Goal: Information Seeking & Learning: Learn about a topic

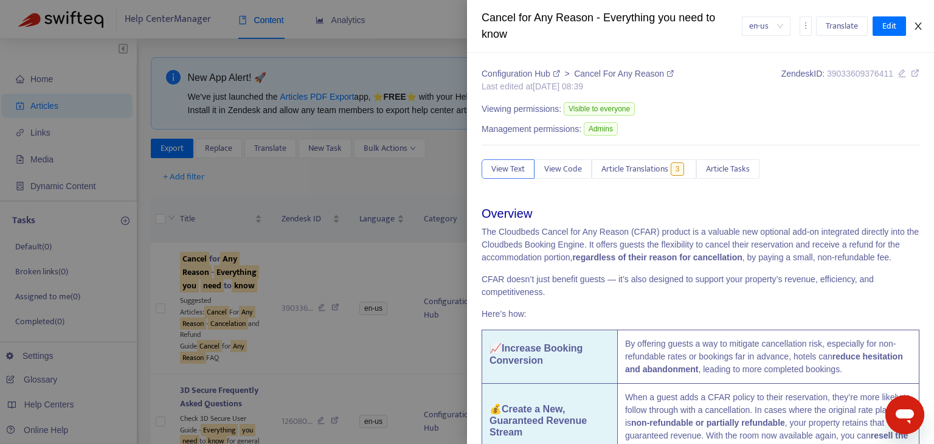
click at [915, 27] on icon "close" at bounding box center [918, 26] width 10 height 10
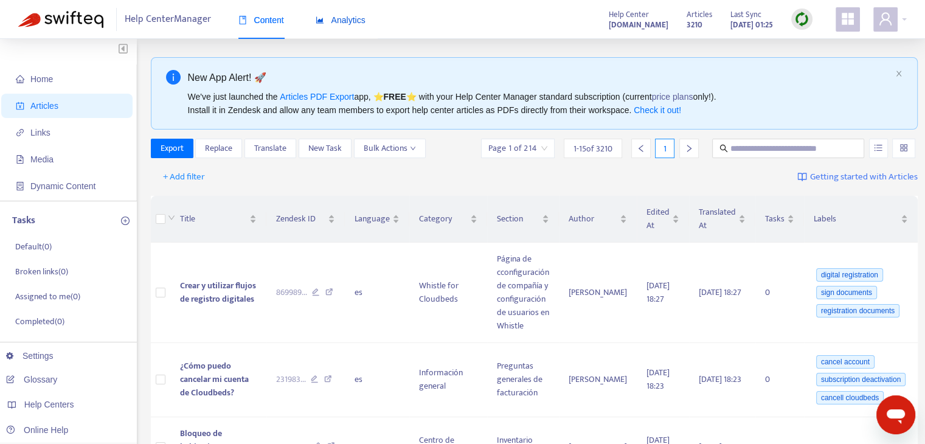
click at [344, 26] on div "Analytics" at bounding box center [341, 19] width 50 height 13
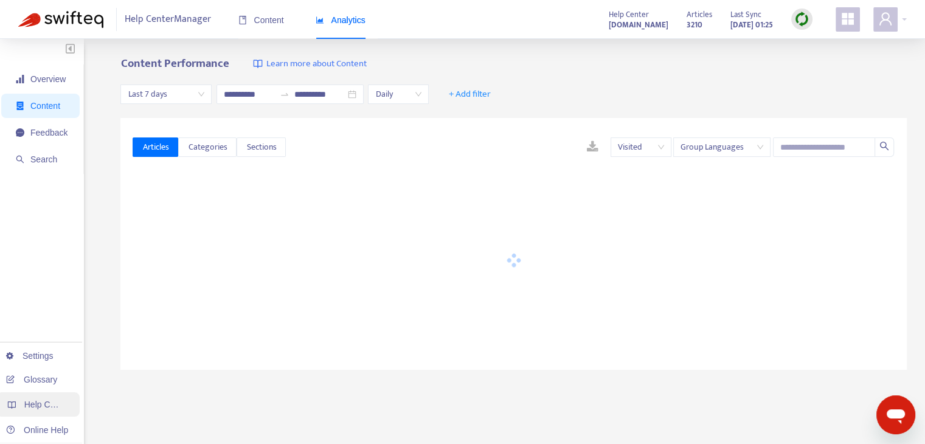
drag, startPoint x: 52, startPoint y: 404, endPoint x: 70, endPoint y: 400, distance: 18.3
click at [52, 404] on span "Help Centers" at bounding box center [49, 405] width 50 height 10
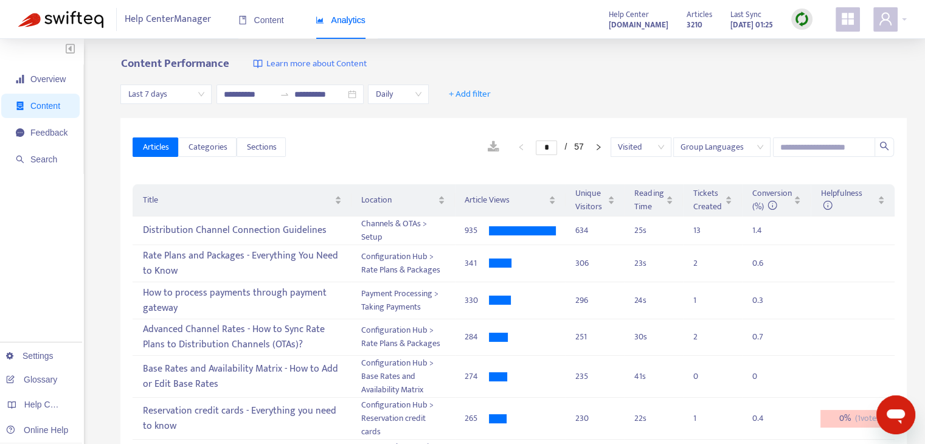
click at [255, 134] on div "Articles Categories Sections * / 57 Visited Group Languages" at bounding box center [514, 147] width 762 height 47
click at [274, 156] on button "Sections" at bounding box center [261, 146] width 49 height 19
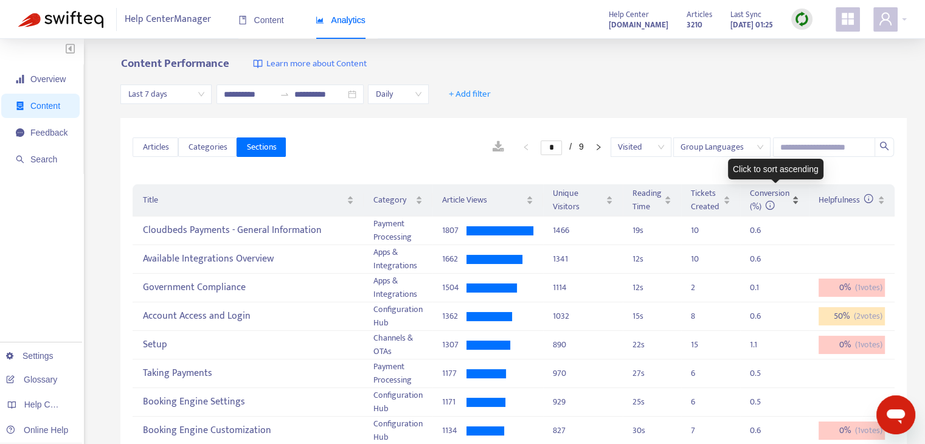
click at [798, 206] on div "Conversion (%)" at bounding box center [774, 200] width 49 height 27
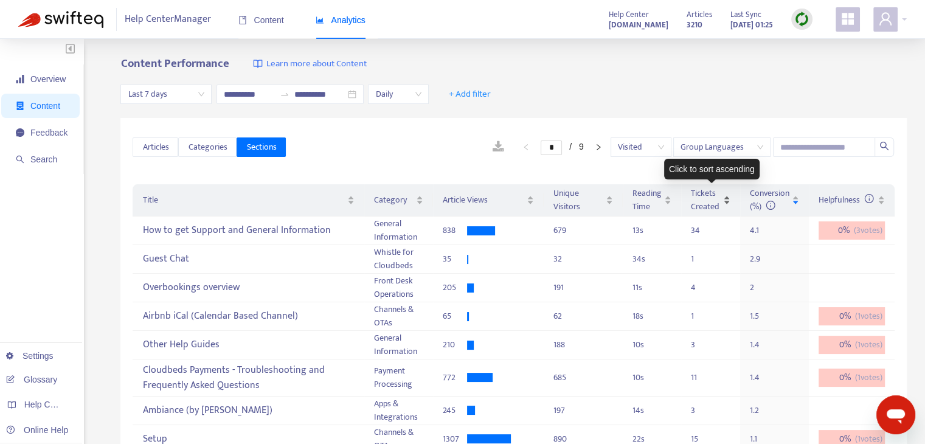
click at [727, 206] on div "Tickets Created" at bounding box center [711, 200] width 40 height 27
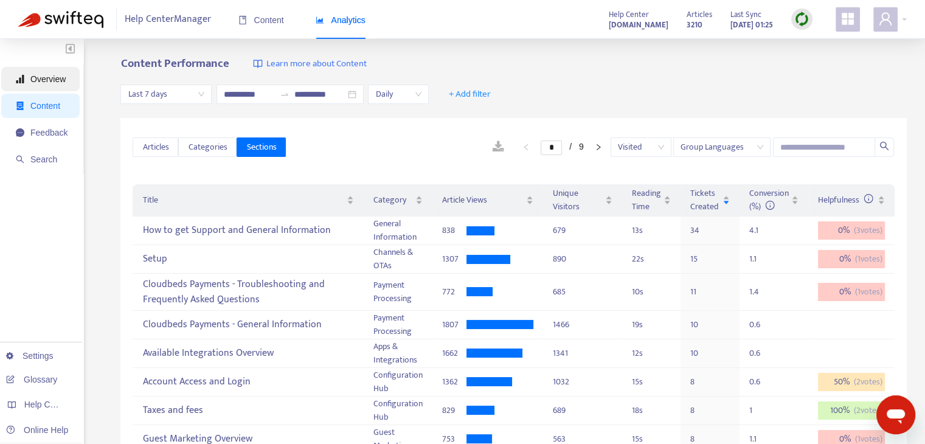
click at [38, 77] on span "Overview" at bounding box center [47, 79] width 35 height 10
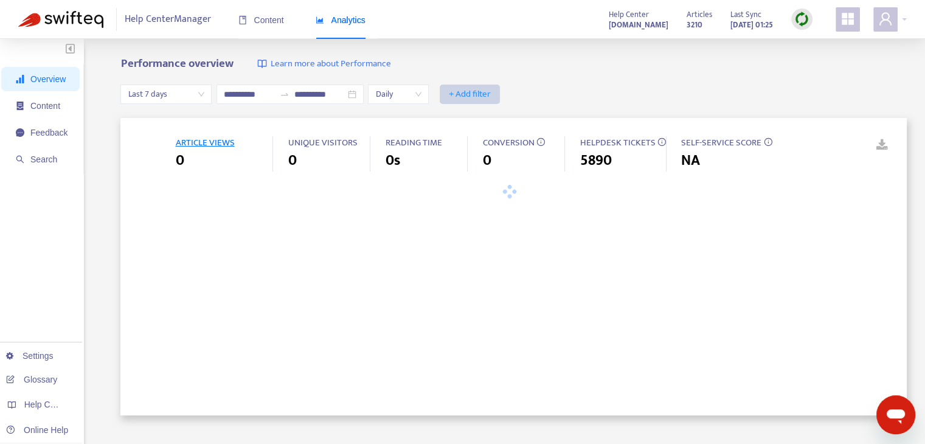
click at [500, 93] on button "+ Add filter" at bounding box center [470, 94] width 60 height 19
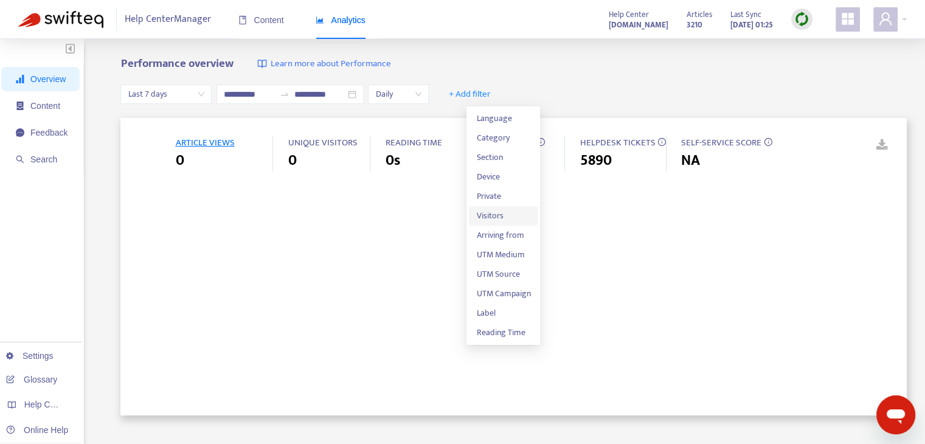
click at [511, 213] on span "Visitors" at bounding box center [503, 215] width 54 height 13
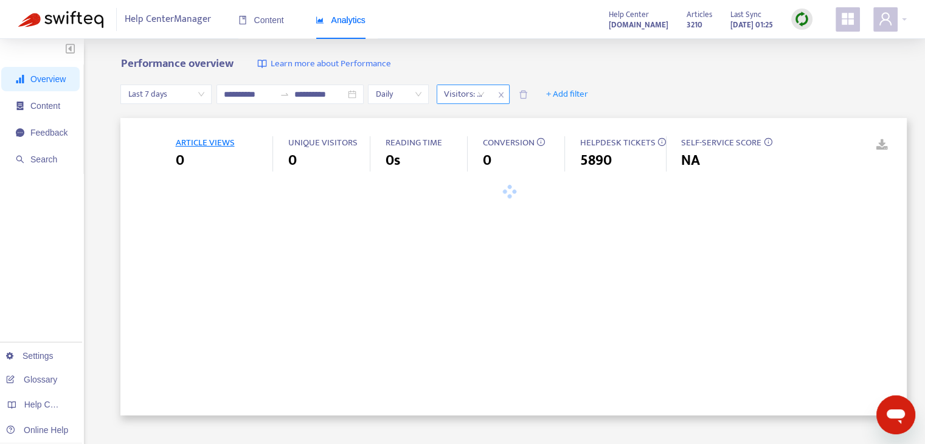
click at [491, 93] on div "Visitors: All" at bounding box center [464, 94] width 54 height 18
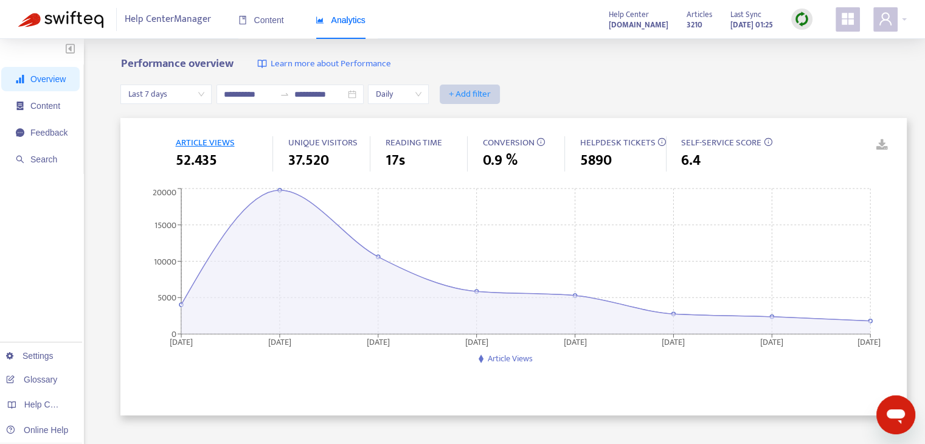
click at [491, 91] on span "+ Add filter" at bounding box center [470, 94] width 42 height 15
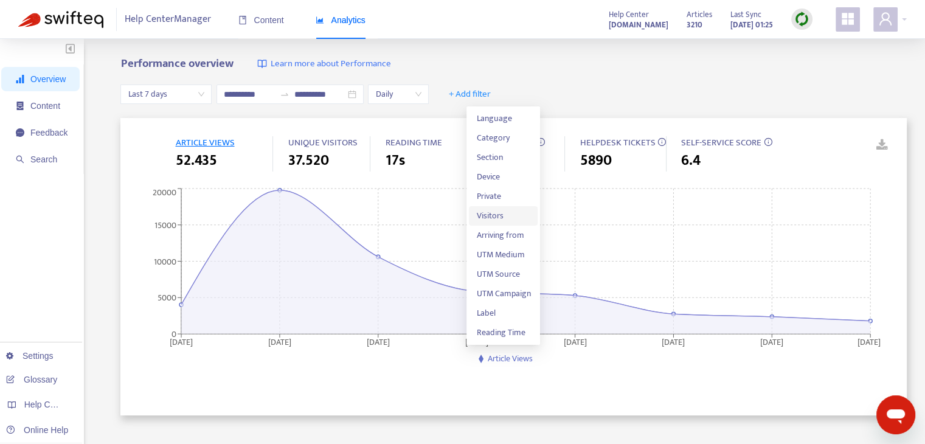
click at [505, 218] on span "Visitors" at bounding box center [503, 215] width 54 height 13
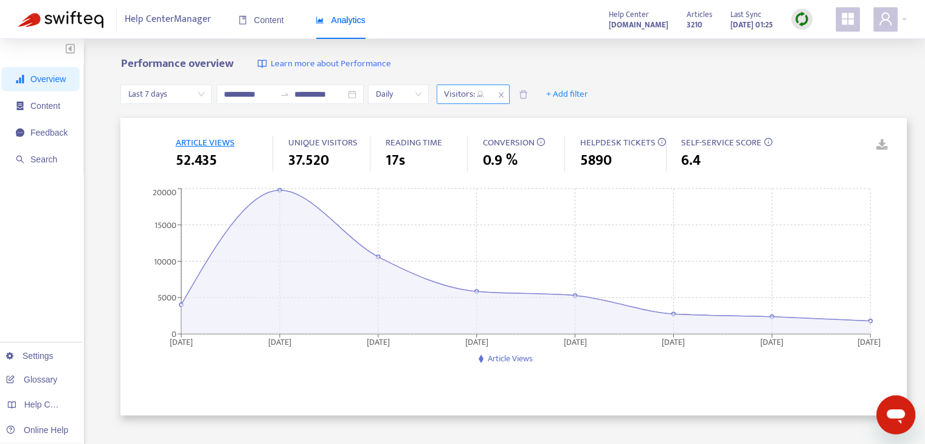
click at [491, 99] on div "Visitors: All" at bounding box center [464, 94] width 54 height 18
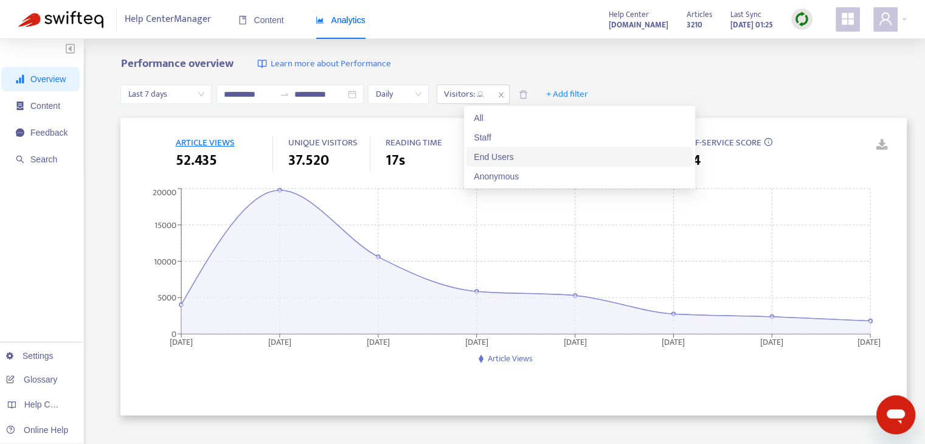
click at [510, 156] on div "End Users" at bounding box center [580, 156] width 212 height 13
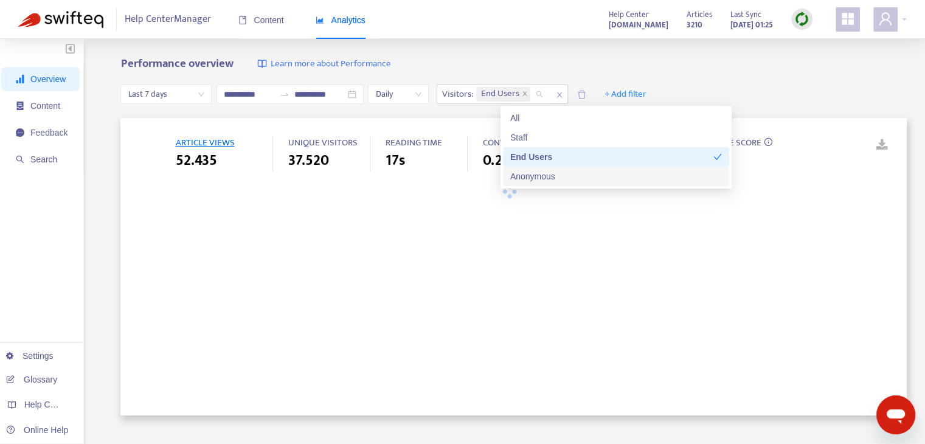
click at [538, 181] on div "Anonymous" at bounding box center [616, 176] width 212 height 13
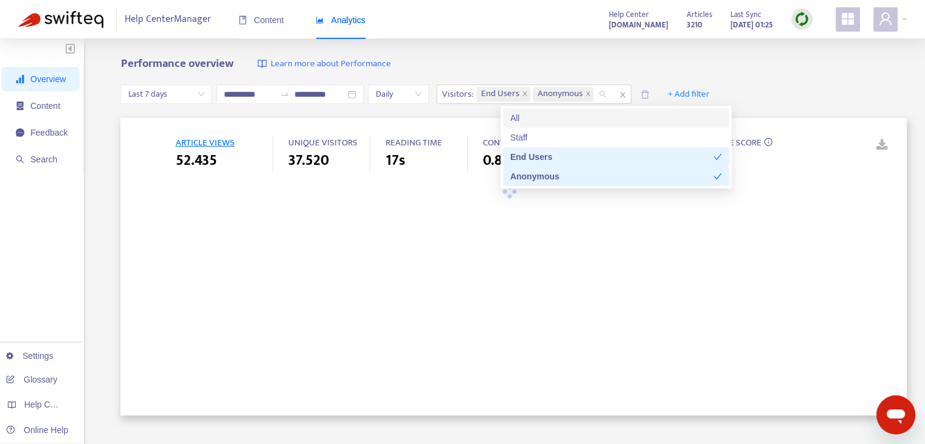
click at [801, 81] on div "**********" at bounding box center [513, 94] width 786 height 47
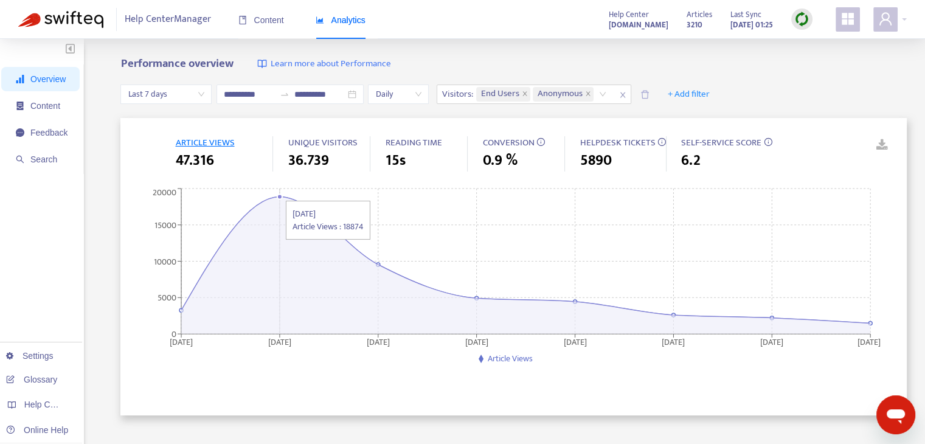
click at [280, 194] on circle at bounding box center [279, 196] width 5 height 5
click at [496, 165] on span "0.9 %" at bounding box center [499, 161] width 35 height 22
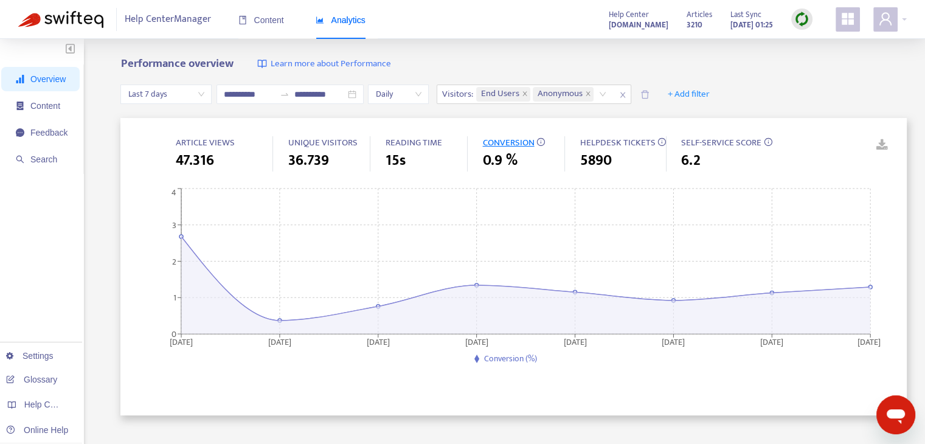
click at [827, 144] on div "ARTICLE VIEWS 47.316 UNIQUE VISITORS 36.739 READING TIME 15s CONVERSION 0.9 % H…" at bounding box center [514, 154] width 762 height 36
click at [71, 130] on li "Feedback" at bounding box center [40, 132] width 78 height 24
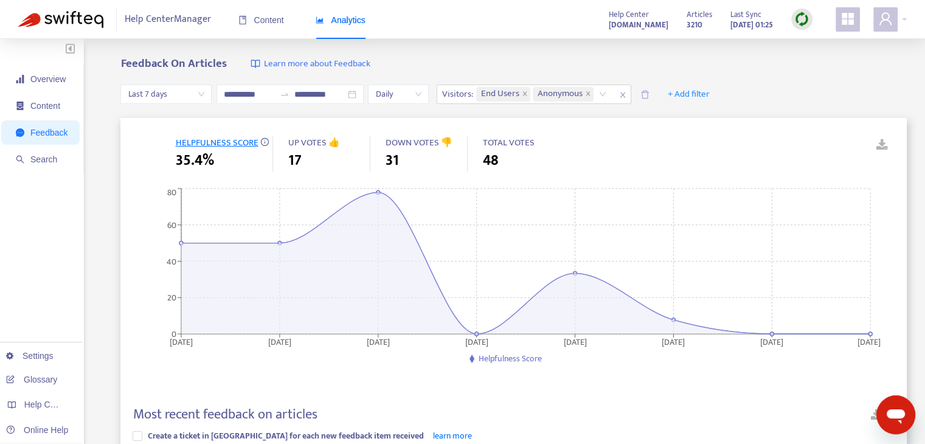
click at [399, 140] on span "DOWN VOTES 👎" at bounding box center [418, 142] width 67 height 15
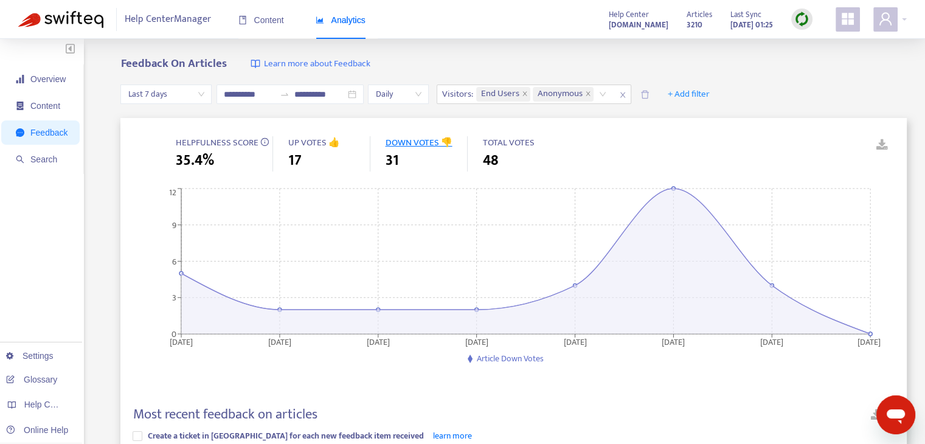
drag, startPoint x: 302, startPoint y: 140, endPoint x: 327, endPoint y: 139, distance: 25.6
click at [302, 139] on span "UP VOTES 👍" at bounding box center [314, 142] width 52 height 15
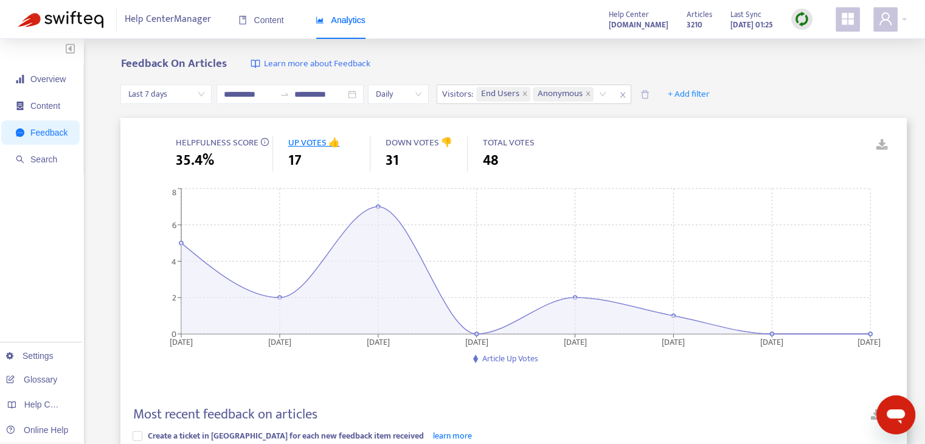
click at [416, 147] on span "DOWN VOTES 👎" at bounding box center [418, 142] width 67 height 15
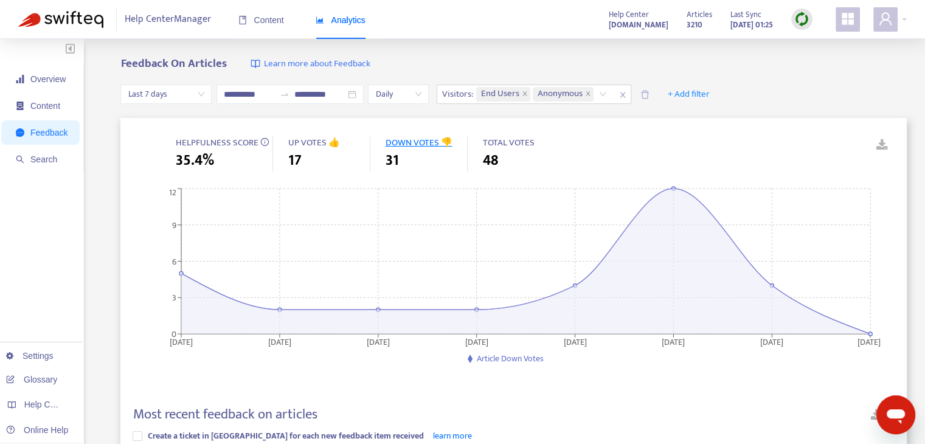
drag, startPoint x: 46, startPoint y: 79, endPoint x: 144, endPoint y: 77, distance: 97.9
click at [46, 78] on span "Overview" at bounding box center [47, 79] width 35 height 10
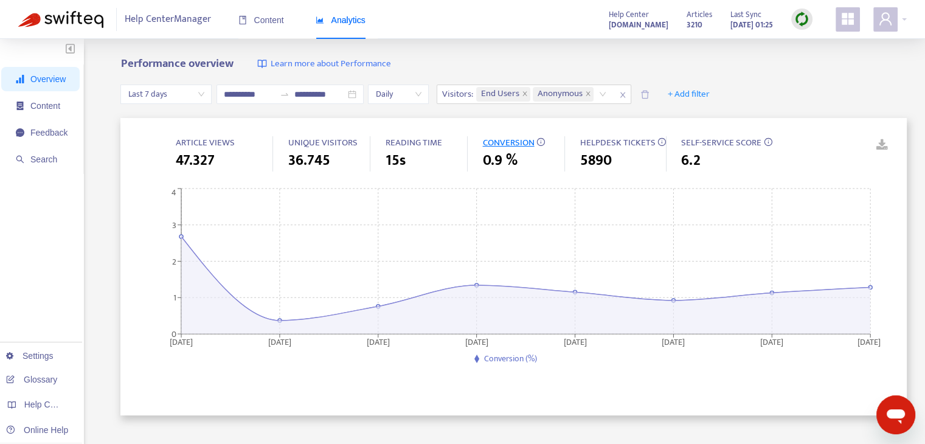
drag, startPoint x: 38, startPoint y: 104, endPoint x: 117, endPoint y: 107, distance: 79.1
click at [38, 104] on span "Content" at bounding box center [45, 106] width 30 height 10
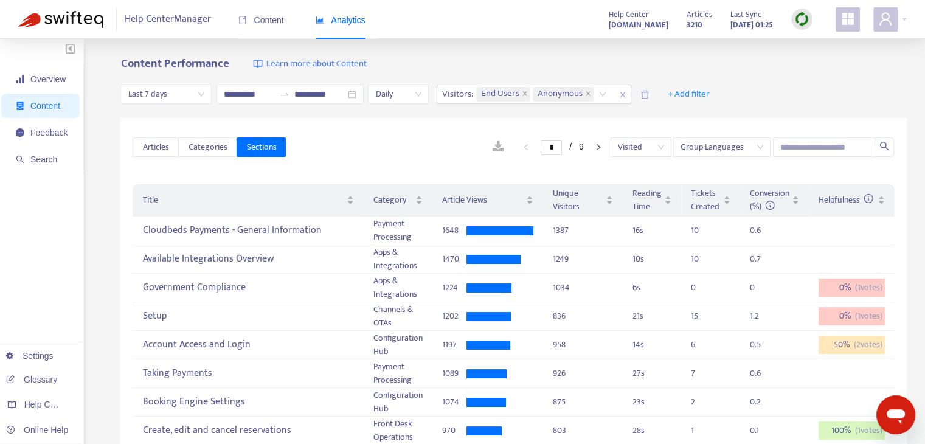
drag, startPoint x: 46, startPoint y: 81, endPoint x: 118, endPoint y: 81, distance: 71.8
click at [46, 81] on span "Overview" at bounding box center [47, 79] width 35 height 10
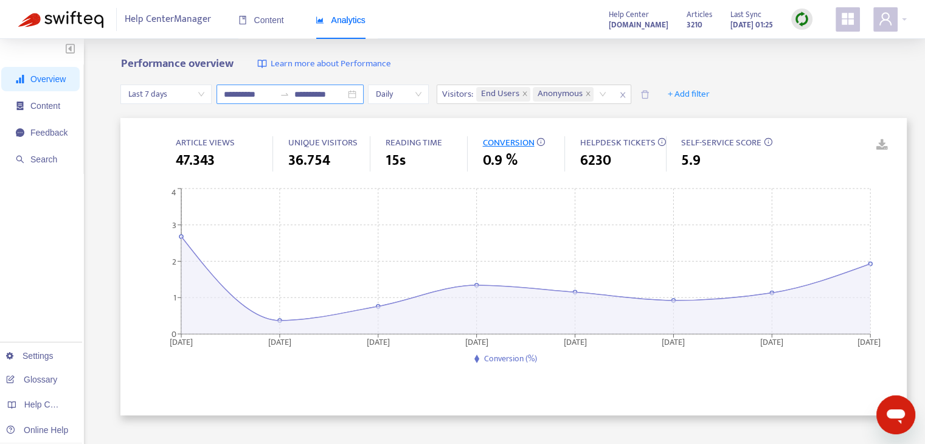
click at [345, 90] on input "**********" at bounding box center [319, 94] width 51 height 13
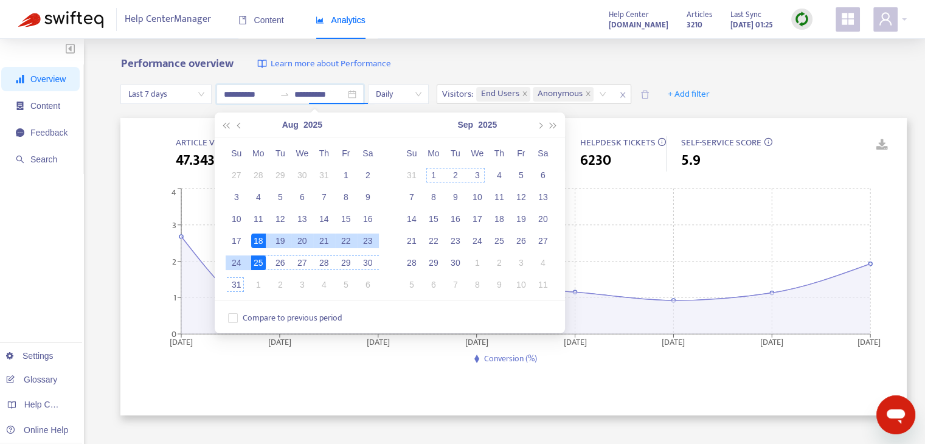
type input "**********"
click at [311, 314] on span "Compare to previous period" at bounding box center [292, 317] width 109 height 13
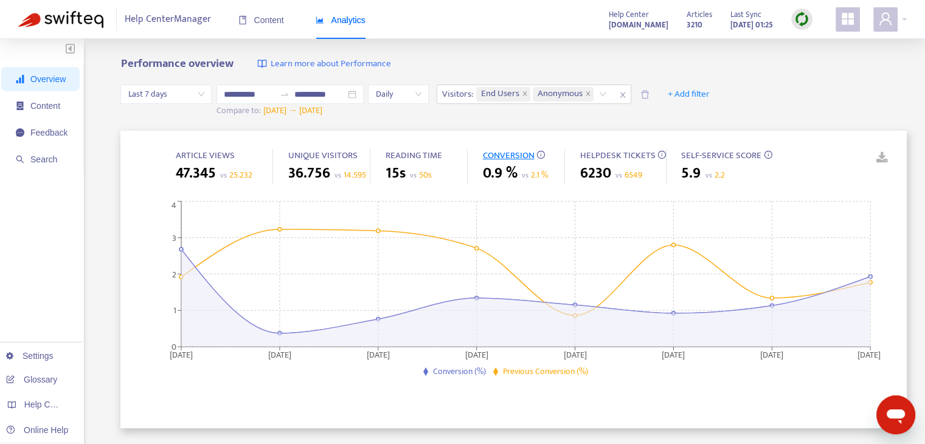
click at [189, 93] on span "Last 7 days" at bounding box center [166, 94] width 77 height 18
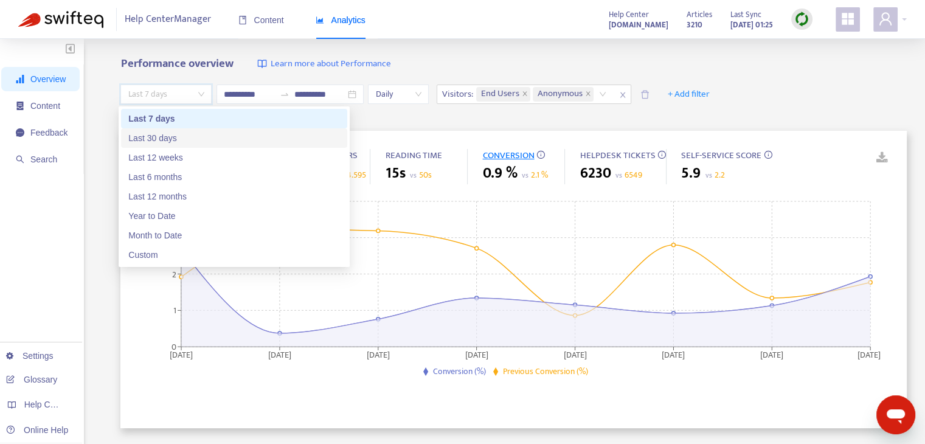
click at [180, 135] on div "Last 30 days" at bounding box center [234, 137] width 212 height 13
type input "**********"
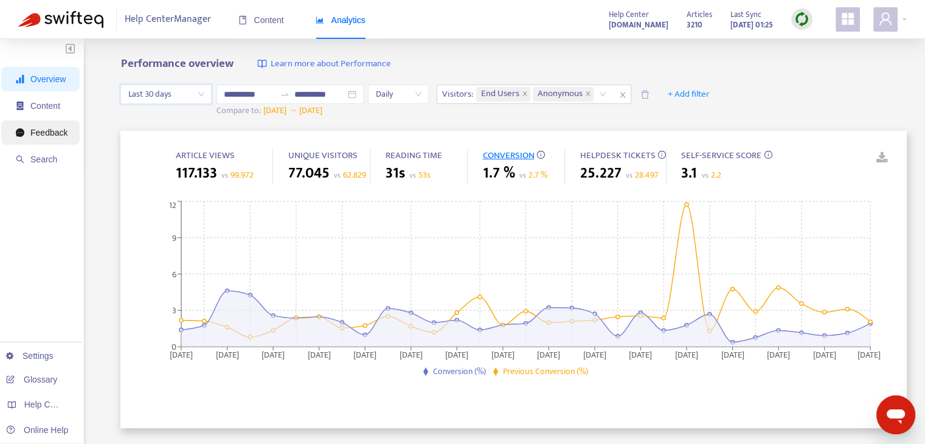
click at [41, 136] on span "Feedback" at bounding box center [48, 133] width 37 height 10
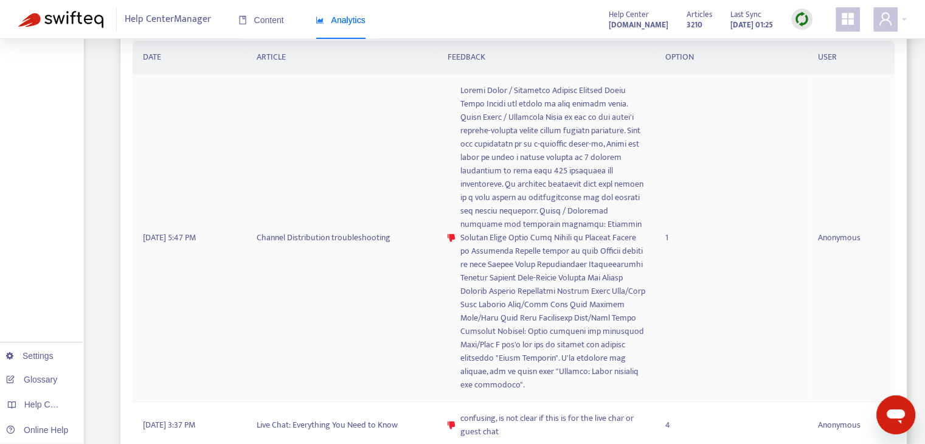
scroll to position [487, 0]
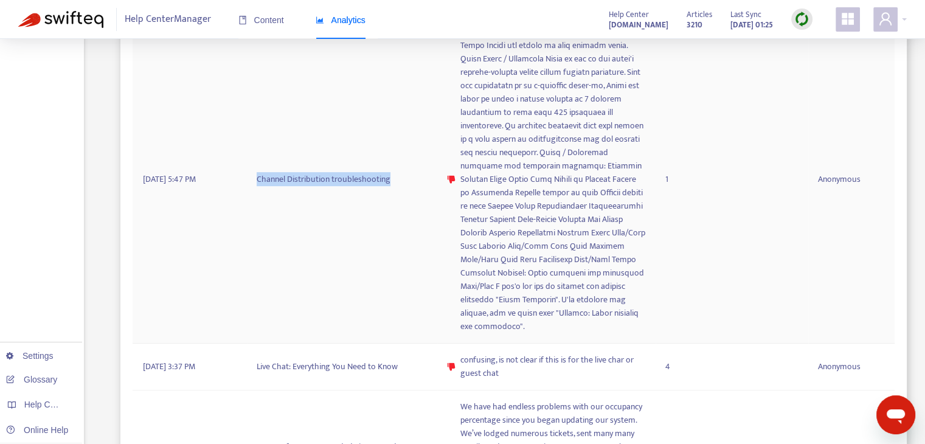
copy td "Channel Distribution troubleshooting"
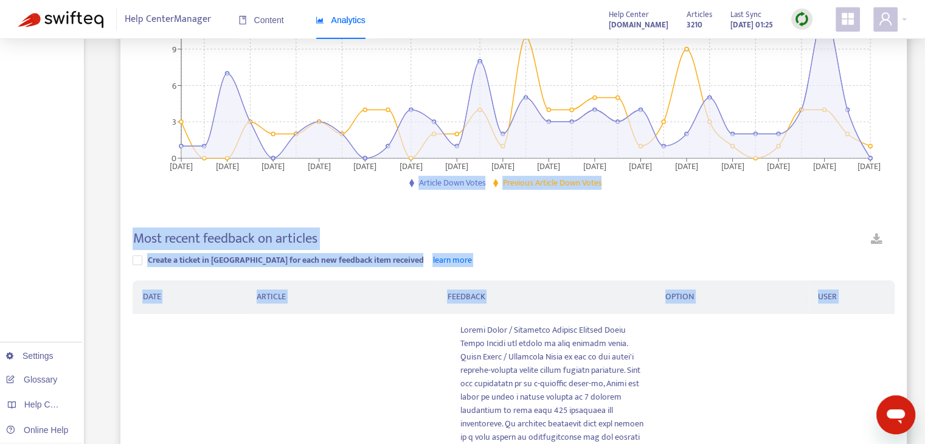
scroll to position [0, 0]
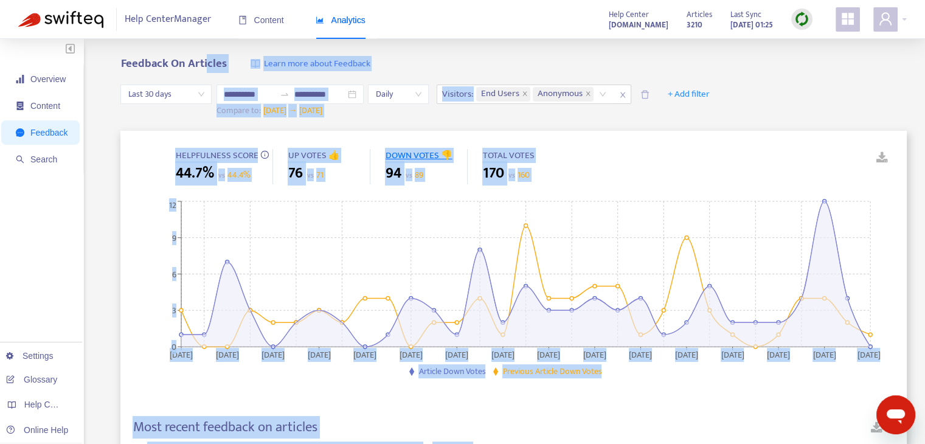
drag, startPoint x: 248, startPoint y: 162, endPoint x: 209, endPoint y: -42, distance: 208.0
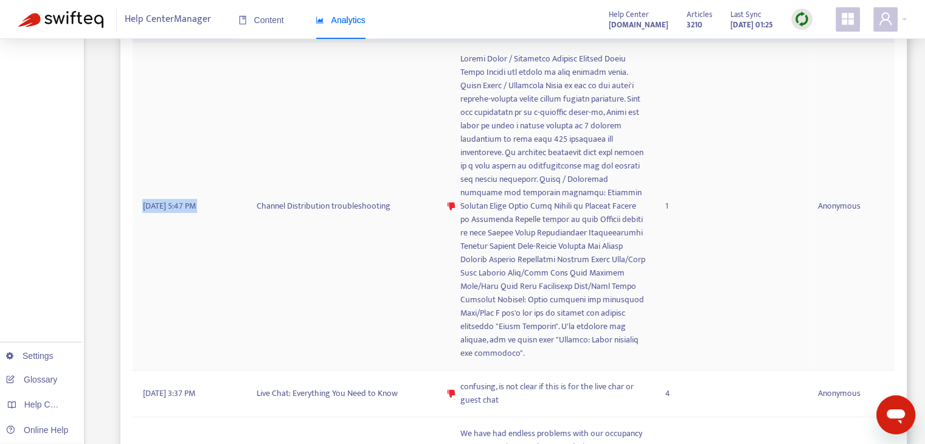
scroll to position [547, 0]
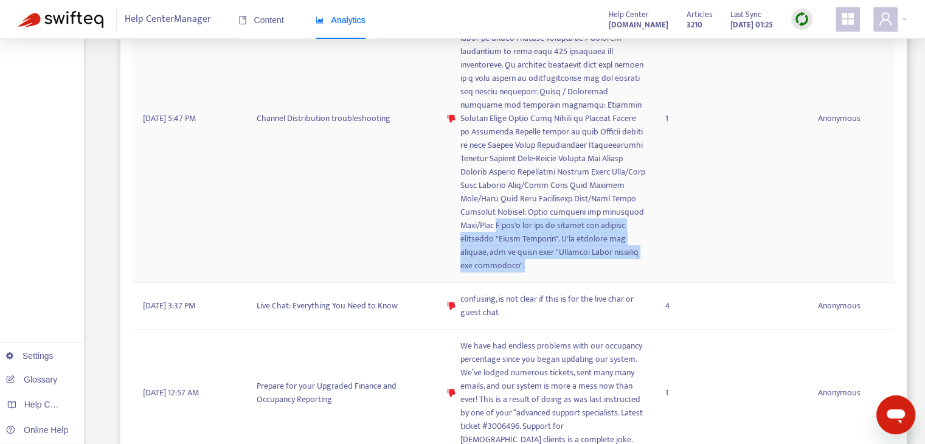
drag, startPoint x: 508, startPoint y: 266, endPoint x: 598, endPoint y: 243, distance: 92.8
click at [496, 227] on span at bounding box center [552, 119] width 185 height 308
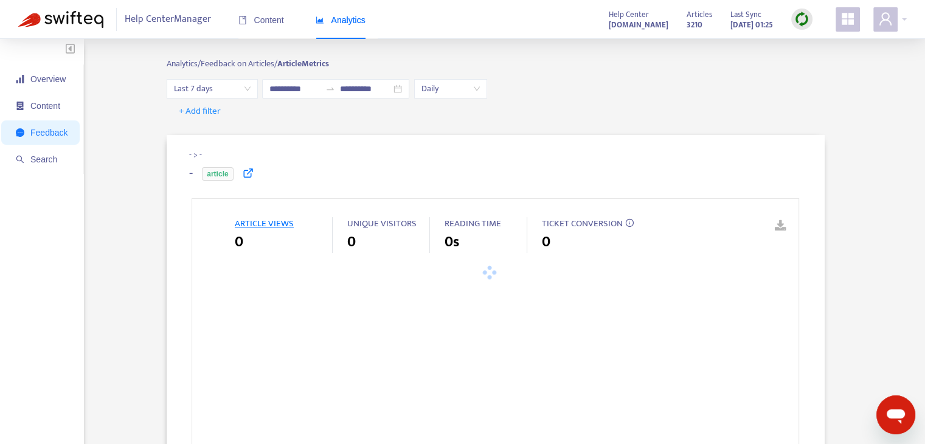
type input "**********"
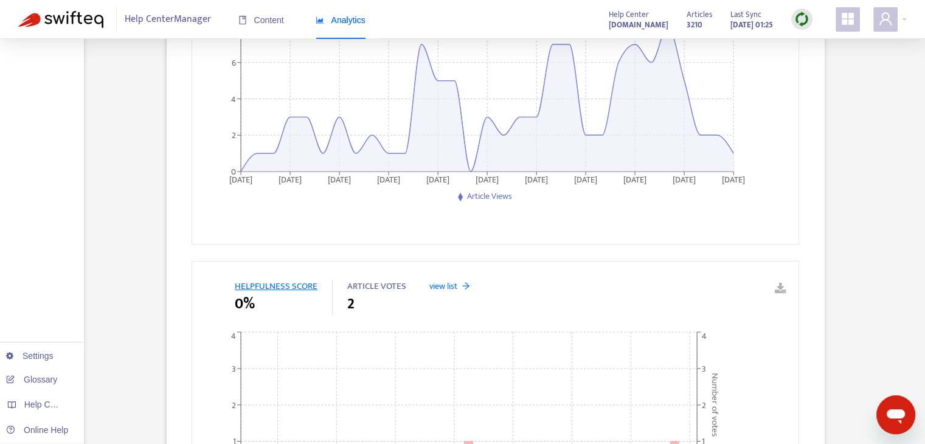
drag, startPoint x: 544, startPoint y: 232, endPoint x: 532, endPoint y: 231, distance: 11.6
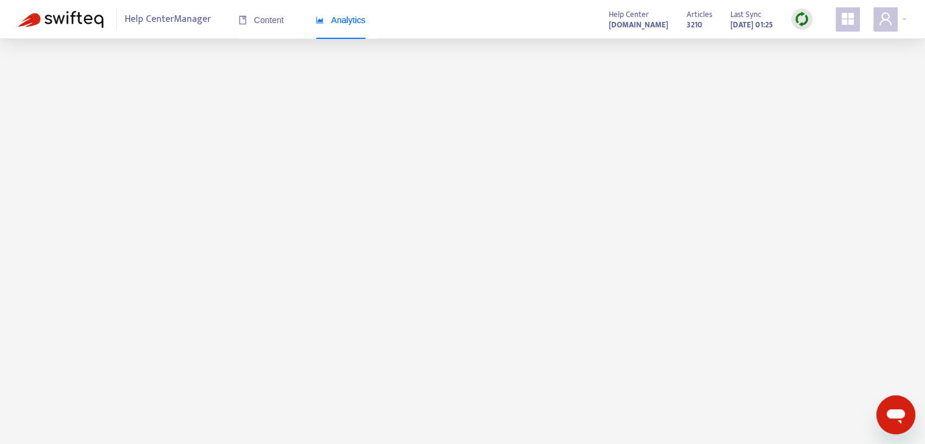
scroll to position [27, 0]
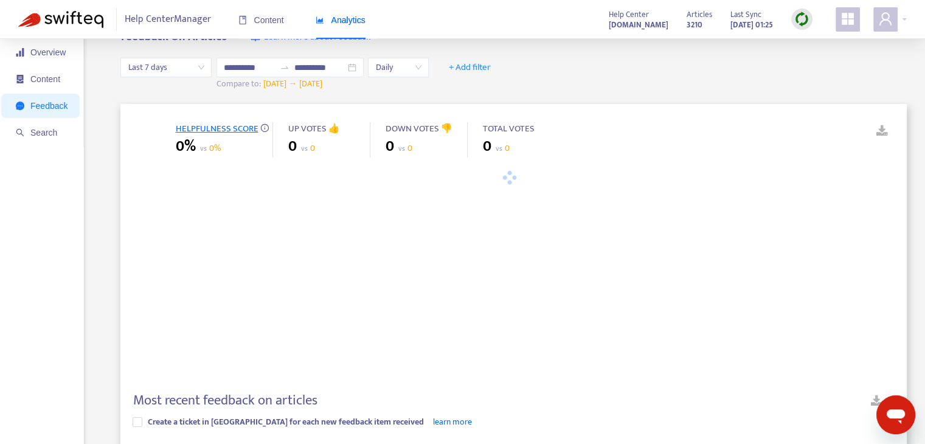
type input "**********"
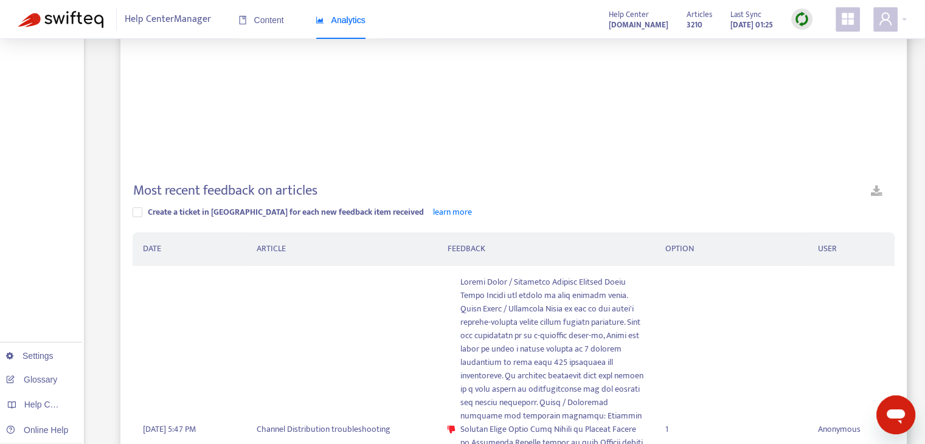
scroll to position [452, 0]
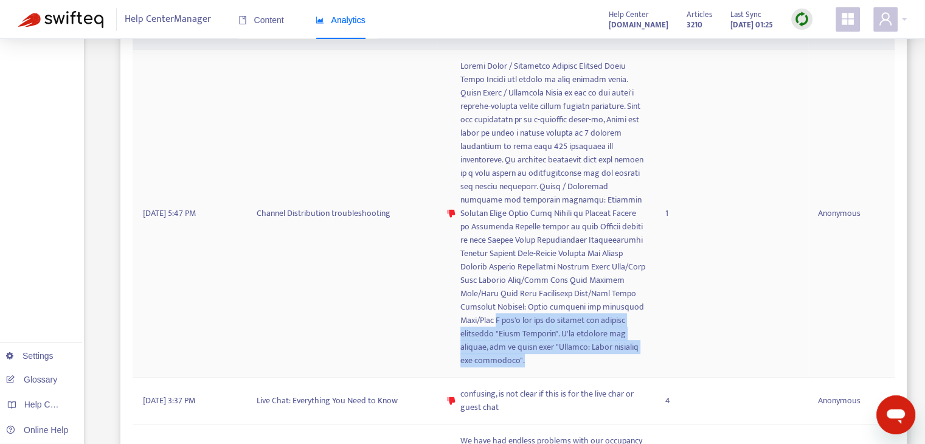
copy span "I don't see how to resolve the warning regarding "Extra Settings". I've examine…"
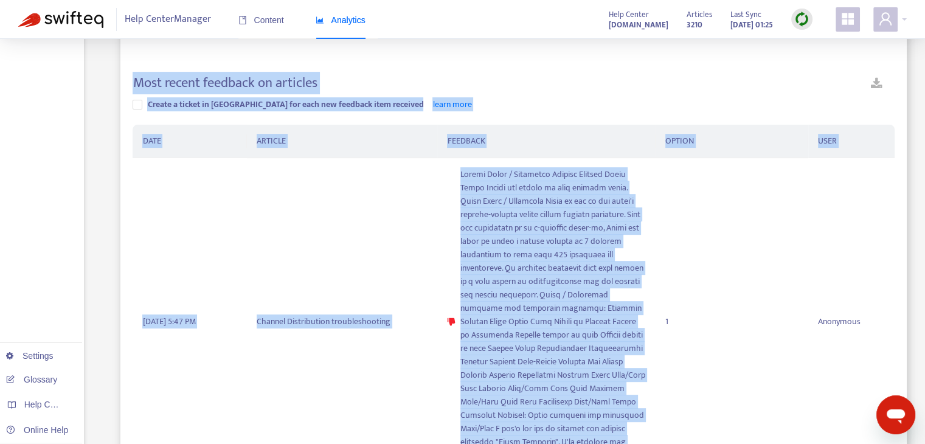
scroll to position [0, 0]
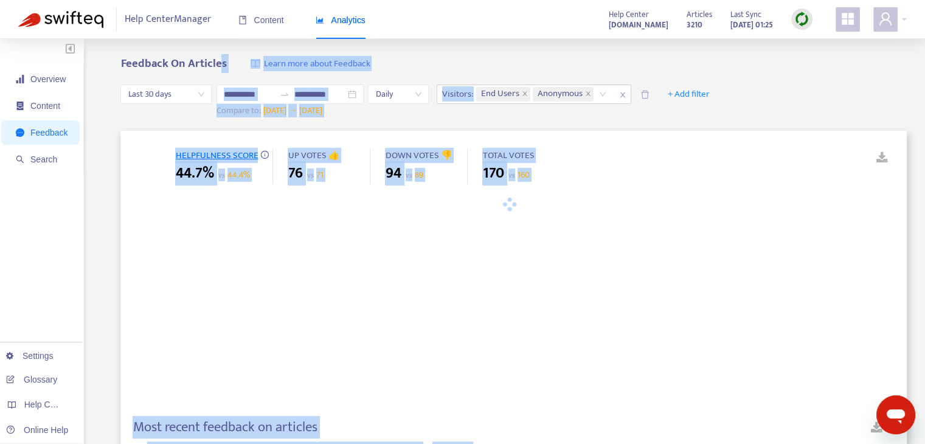
drag, startPoint x: 504, startPoint y: 359, endPoint x: 220, endPoint y: -45, distance: 493.7
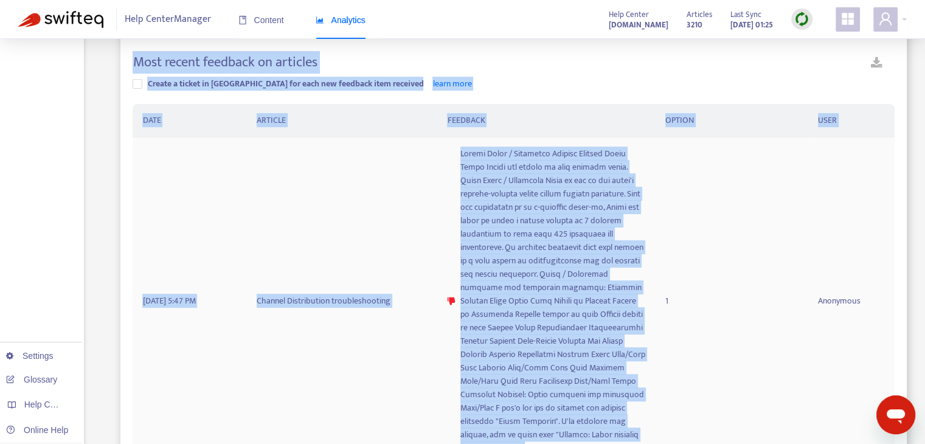
scroll to position [669, 0]
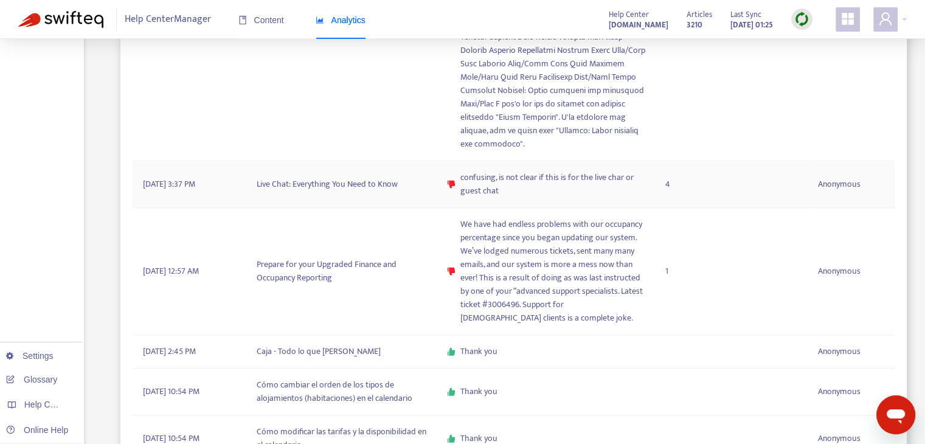
drag, startPoint x: 488, startPoint y: 186, endPoint x: 913, endPoint y: 117, distance: 430.0
click at [913, 117] on div "**********" at bounding box center [462, 217] width 925 height 1694
copy span "confusing, is not clear if this is for the live char or guest chat"
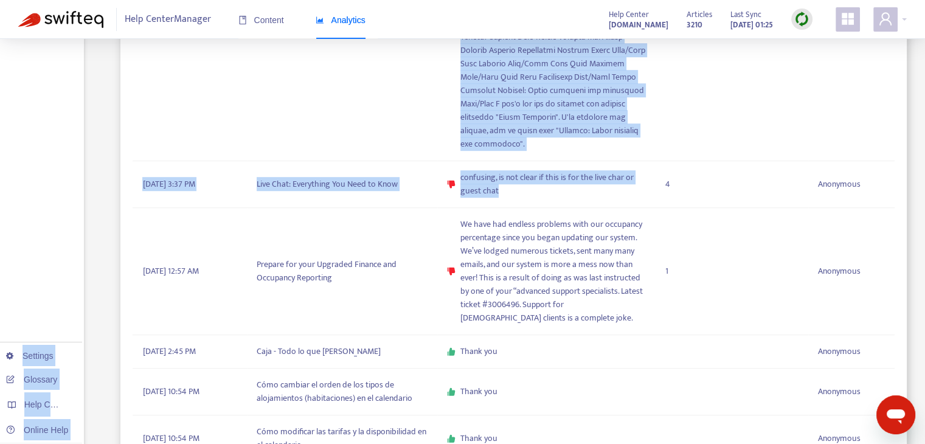
drag, startPoint x: 510, startPoint y: 193, endPoint x: 29, endPoint y: 176, distance: 481.4
click at [29, 176] on div "**********" at bounding box center [462, 226] width 889 height 1676
click at [29, 176] on div "Overview Content Feedback Search Settings Glossary Help Centers Online Help" at bounding box center [42, 217] width 84 height 1694
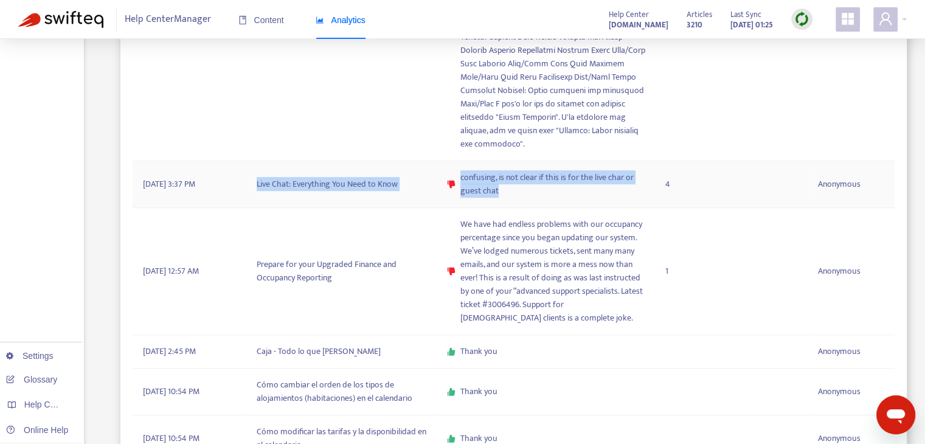
copy tr "Live Chat: Everything You Need to Know confusing, is not clear if this is for t…"
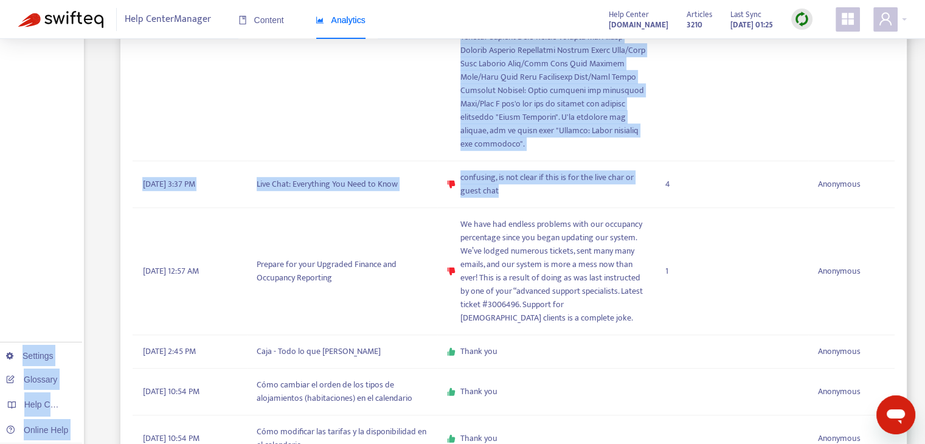
drag, startPoint x: 511, startPoint y: 190, endPoint x: 56, endPoint y: 188, distance: 455.5
click at [56, 188] on div "**********" at bounding box center [462, 226] width 889 height 1676
click at [55, 188] on div "Overview Content Feedback Search Settings Glossary Help Centers Online Help" at bounding box center [42, 217] width 84 height 1694
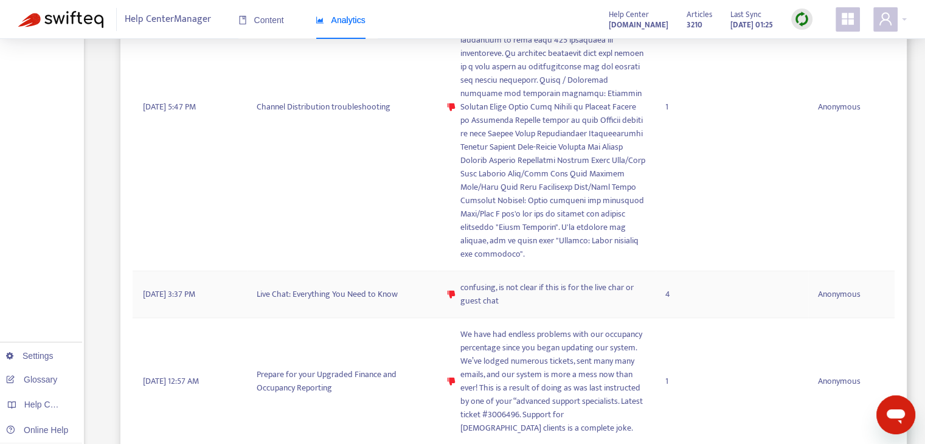
scroll to position [547, 0]
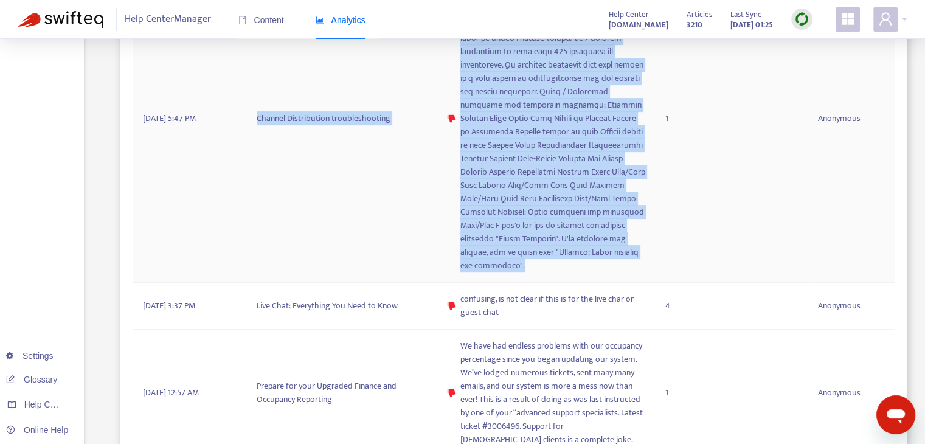
copy tr "Channel Distribution troubleshooting Manage Agoda / Priceline Channel Channel S…"
drag, startPoint x: 497, startPoint y: 266, endPoint x: 4, endPoint y: 145, distance: 508.5
click at [18, 145] on div "**********" at bounding box center [462, 348] width 889 height 1676
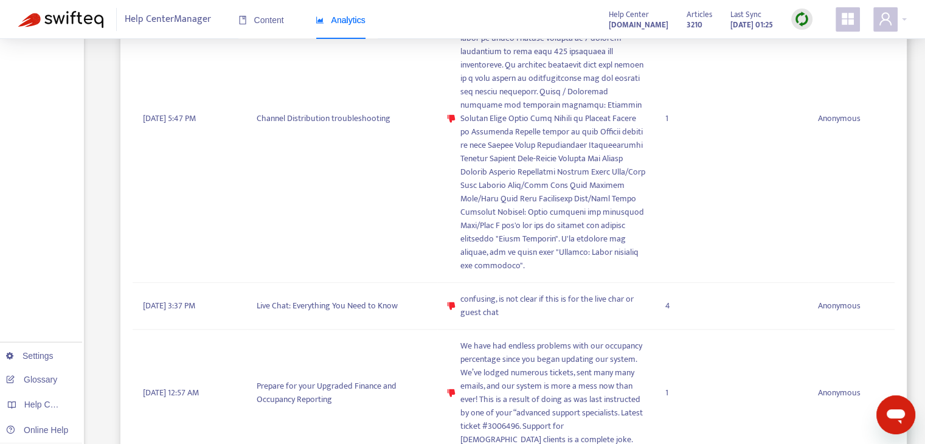
click at [3, 145] on div "Overview Content Feedback Search Settings Glossary Help Centers Online Help" at bounding box center [42, 339] width 84 height 1694
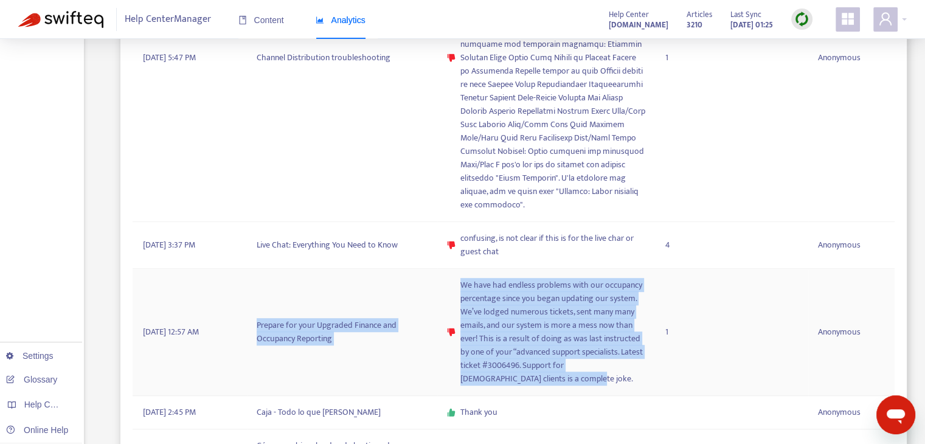
copy tr "Prepare for your Upgraded Finance and Occupancy Reporting We have had endless p…"
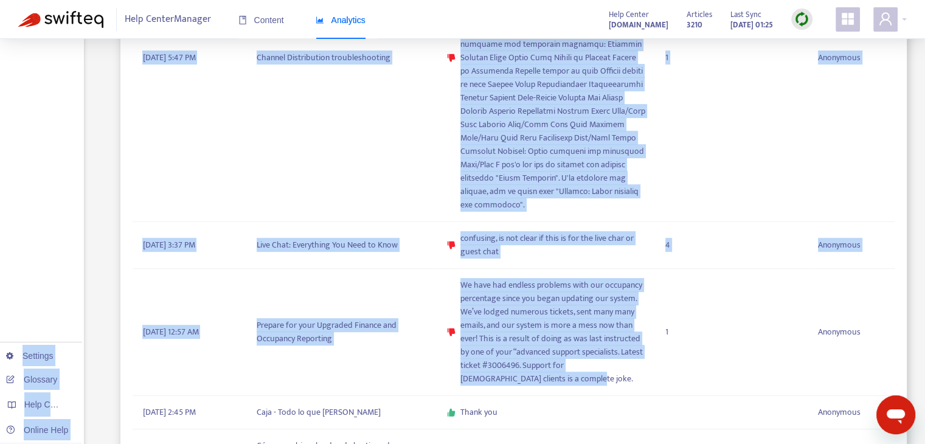
drag, startPoint x: 514, startPoint y: 377, endPoint x: 71, endPoint y: 284, distance: 453.0
click at [71, 284] on div "**********" at bounding box center [462, 287] width 889 height 1676
click at [69, 283] on div "Overview Content Feedback Search Settings Glossary Help Centers Online Help" at bounding box center [42, 278] width 84 height 1694
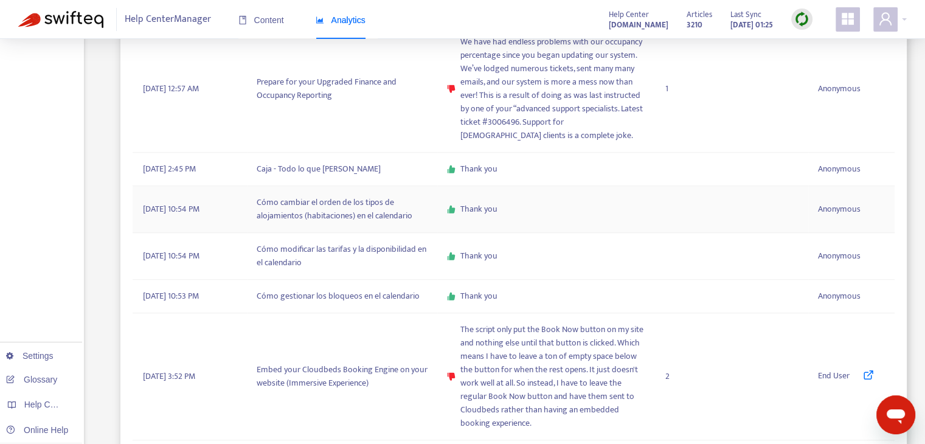
scroll to position [973, 0]
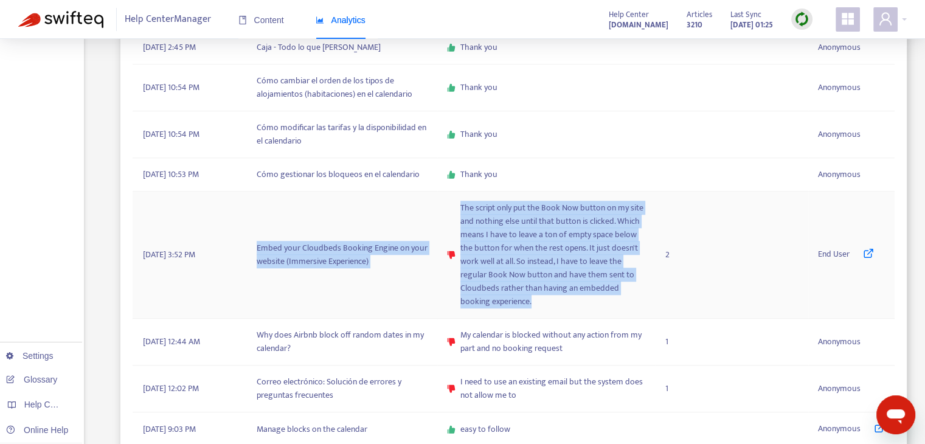
copy tr "Embed your Cloudbeds Booking Engine on your website (Immersive Experience) The …"
drag, startPoint x: 537, startPoint y: 297, endPoint x: 137, endPoint y: 246, distance: 402.8
click at [236, 246] on tr "August 18, 2025 3:52 PM Embed your Cloudbeds Booking Engine on your website (Im…" at bounding box center [514, 255] width 762 height 127
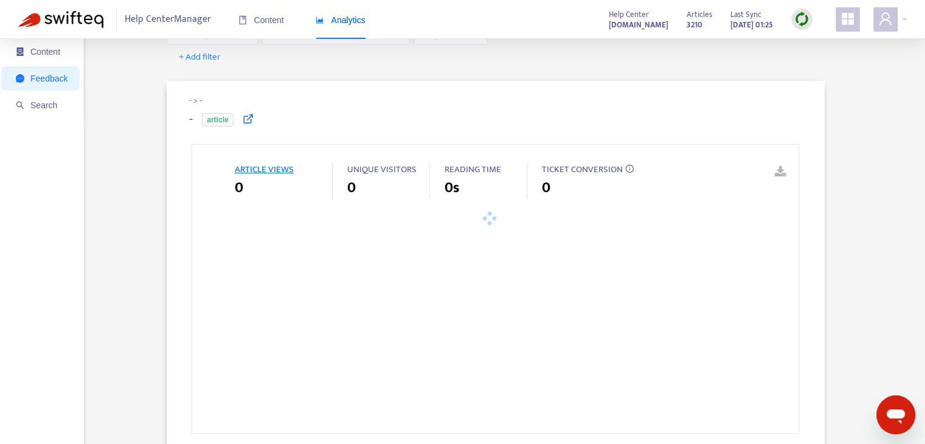
scroll to position [14, 0]
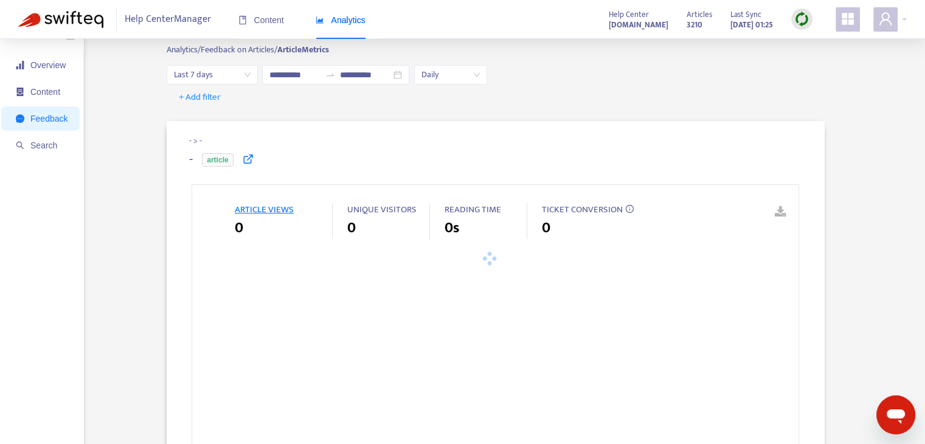
type input "**********"
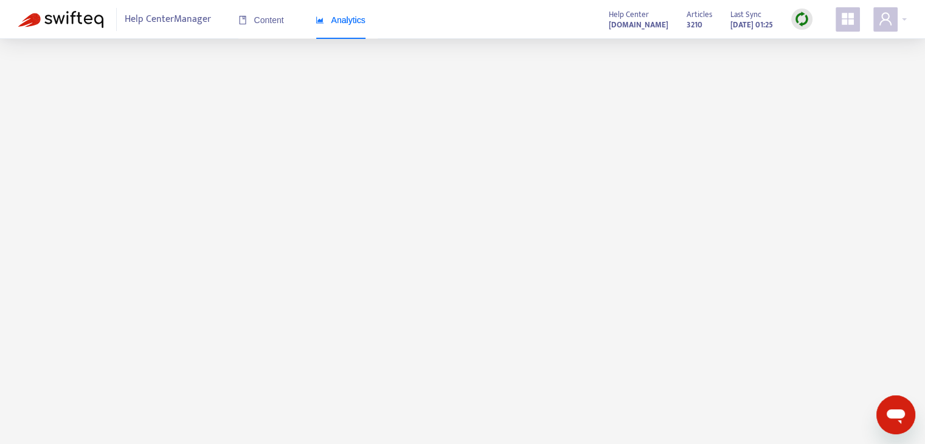
scroll to position [39, 0]
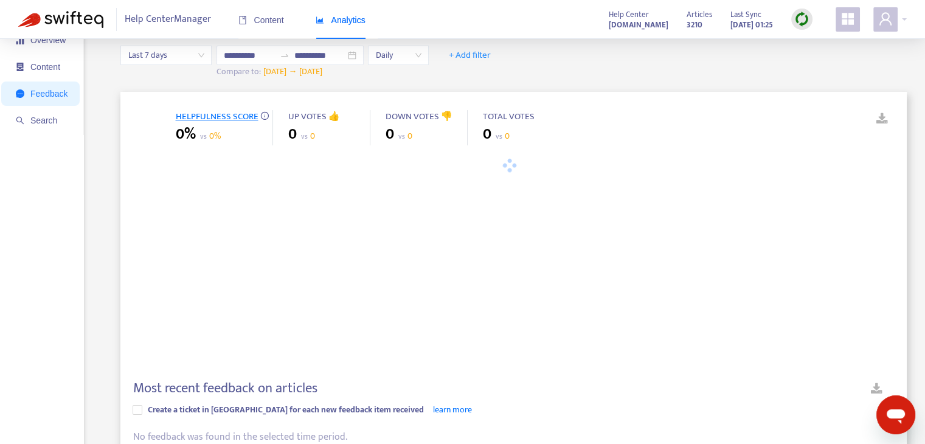
type input "**********"
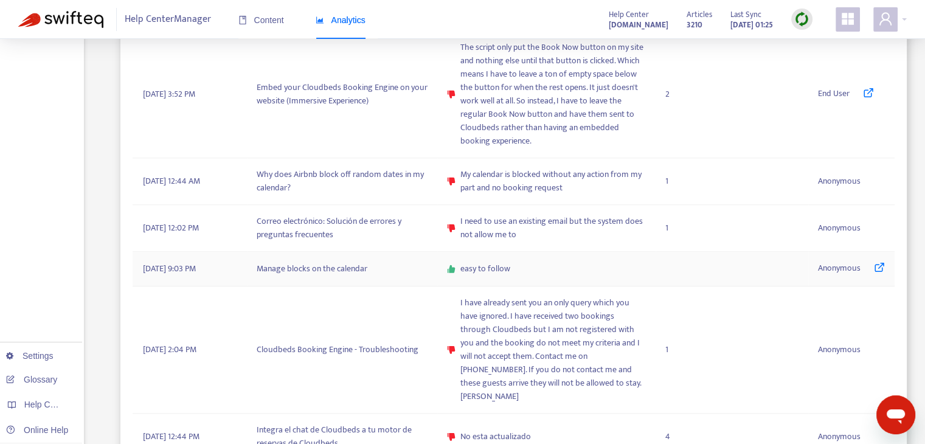
scroll to position [1073, 0]
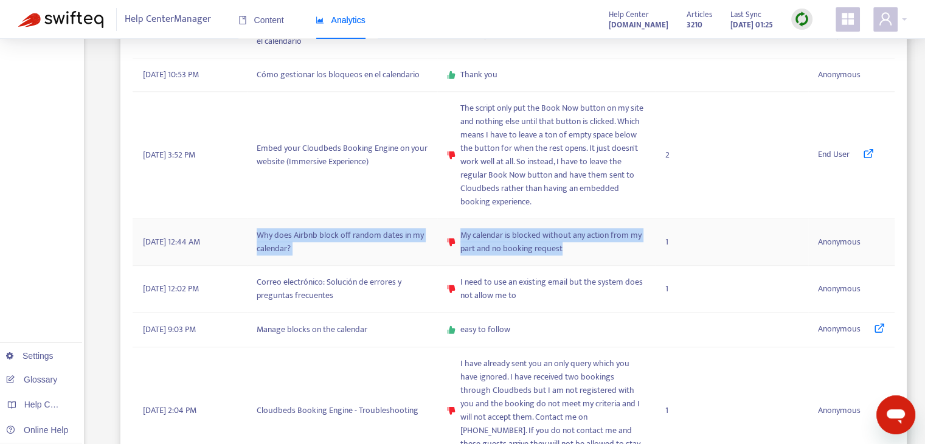
copy tr "Why does Airbnb block off random dates in my calendar? My calendar is blocked w…"
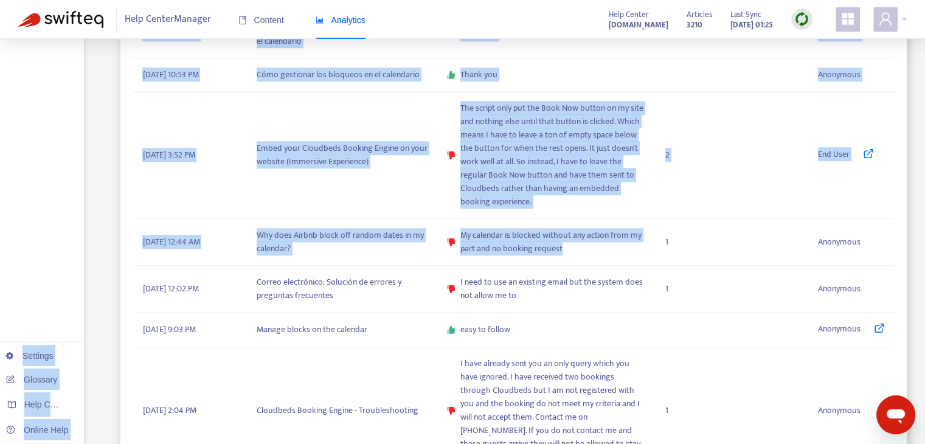
drag, startPoint x: 569, startPoint y: 249, endPoint x: 61, endPoint y: 210, distance: 509.3
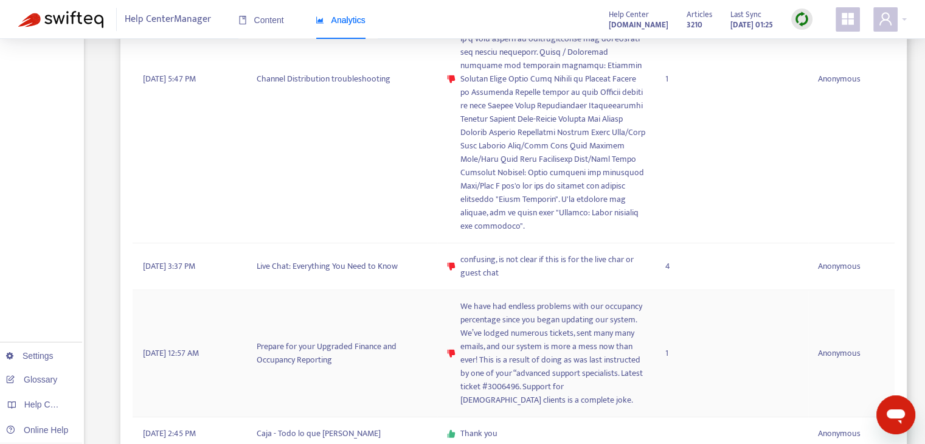
scroll to position [586, 0]
click at [343, 260] on td "Live Chat: Everything You Need to Know" at bounding box center [342, 267] width 190 height 47
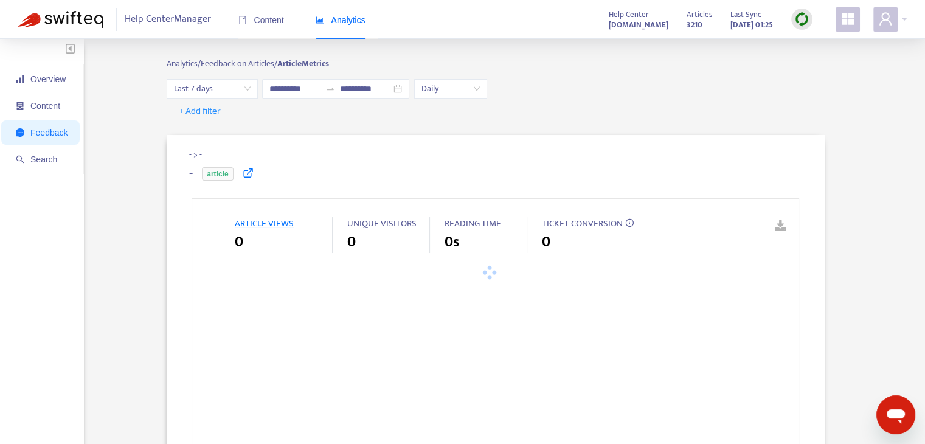
type input "**********"
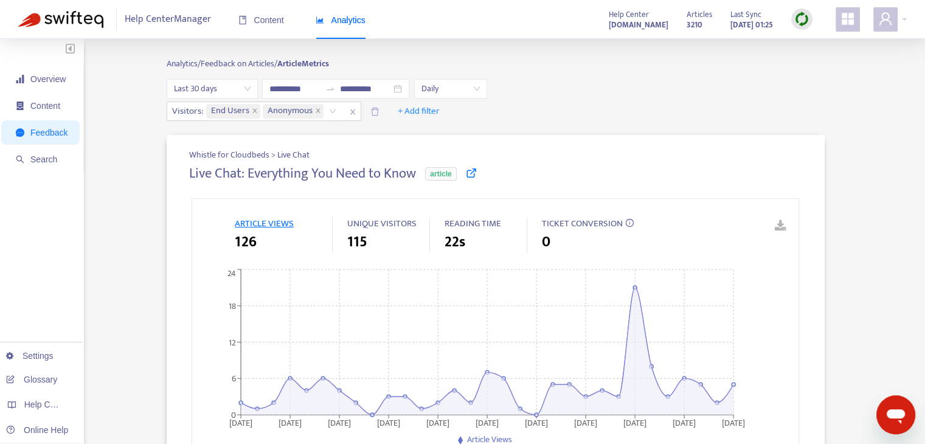
drag, startPoint x: 592, startPoint y: 254, endPoint x: 551, endPoint y: 237, distance: 43.9
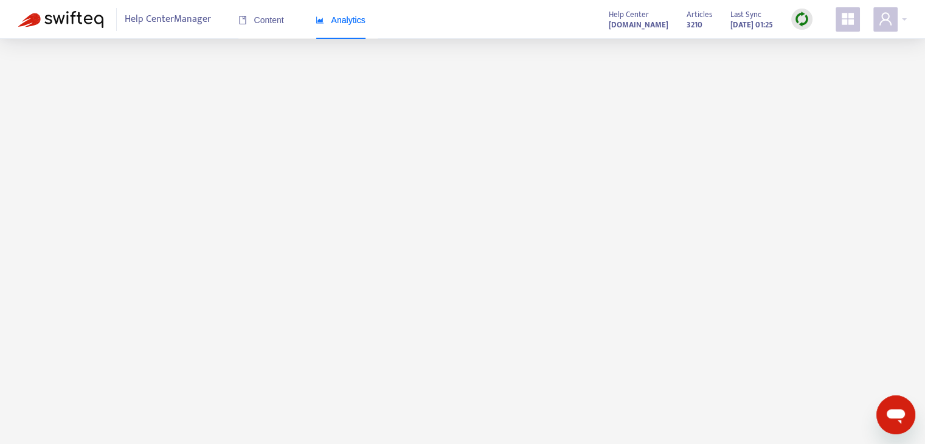
scroll to position [39, 0]
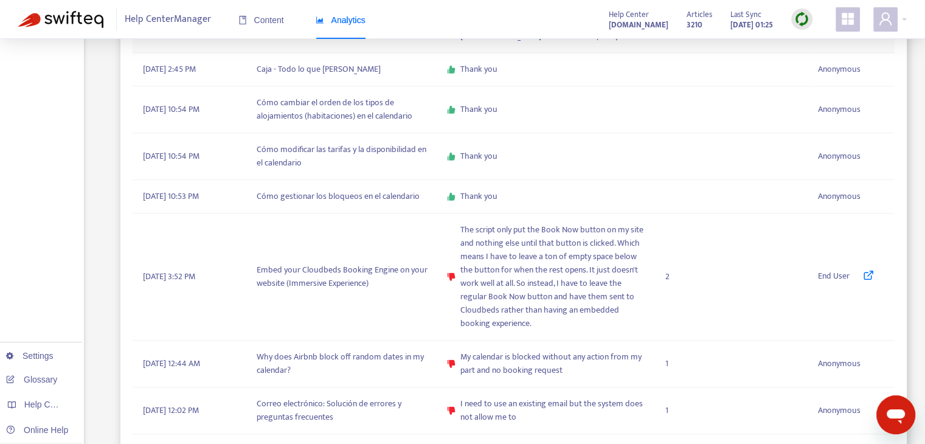
scroll to position [1255, 0]
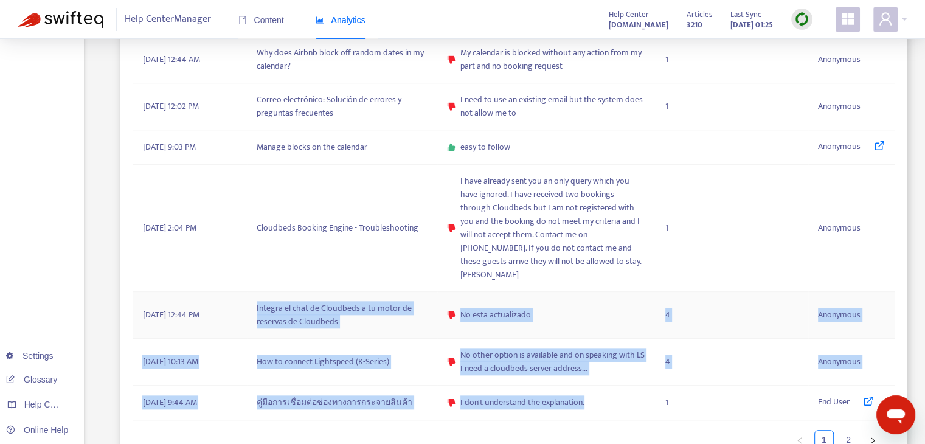
copy tbody "Integra el chat de Cloudbeds a tu motor de reservas de Cloudbeds No esta actual…"
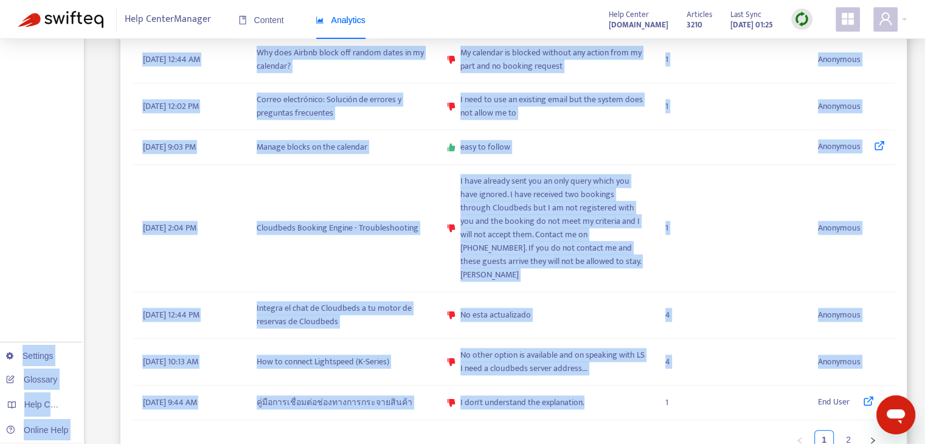
drag, startPoint x: 601, startPoint y: 391, endPoint x: 21, endPoint y: 258, distance: 594.6
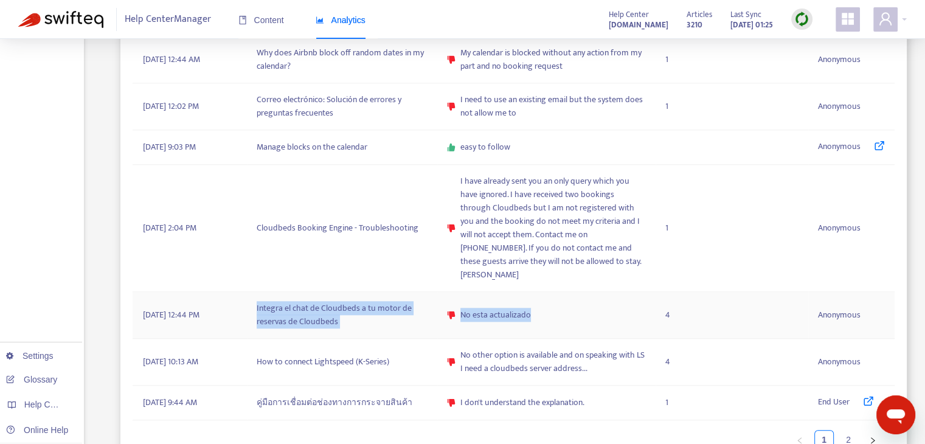
copy tr "Integra el chat de Cloudbeds a tu motor de reservas de Cloudbeds No esta actual…"
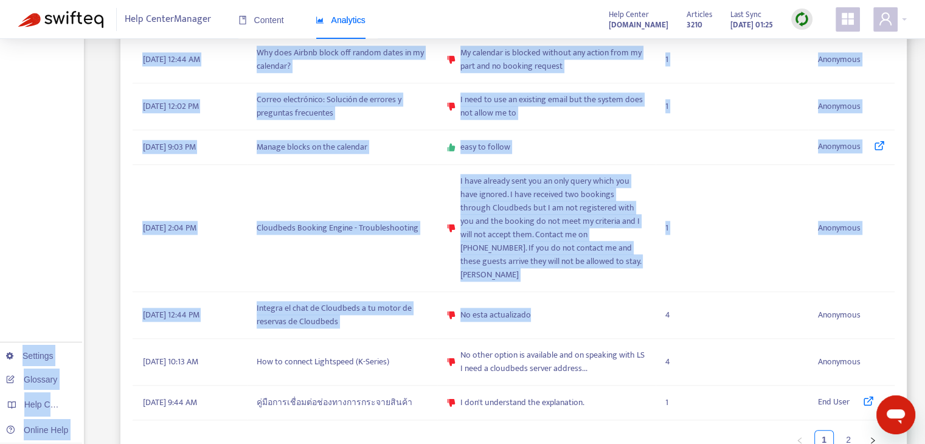
drag, startPoint x: 535, startPoint y: 297, endPoint x: 66, endPoint y: 272, distance: 470.2
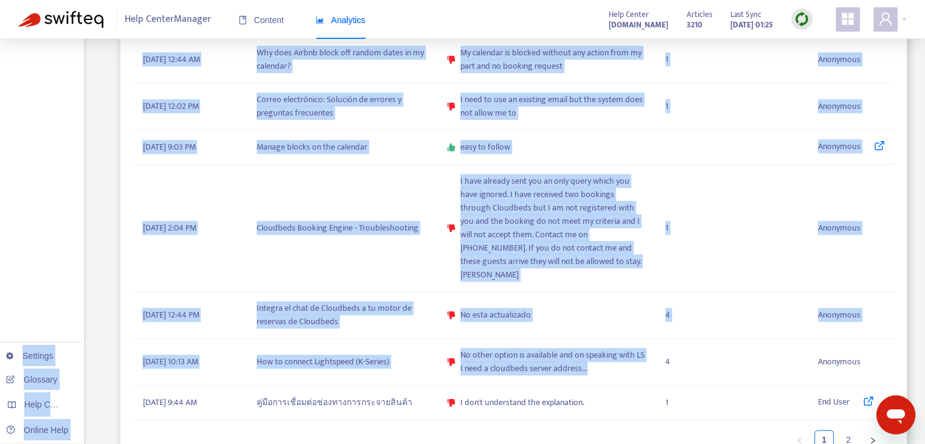
drag, startPoint x: 506, startPoint y: 350, endPoint x: 56, endPoint y: 260, distance: 459.0
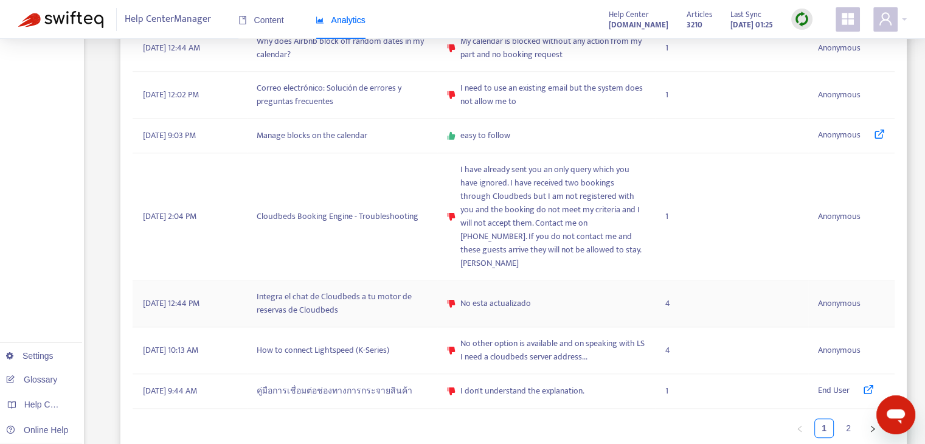
scroll to position [1273, 0]
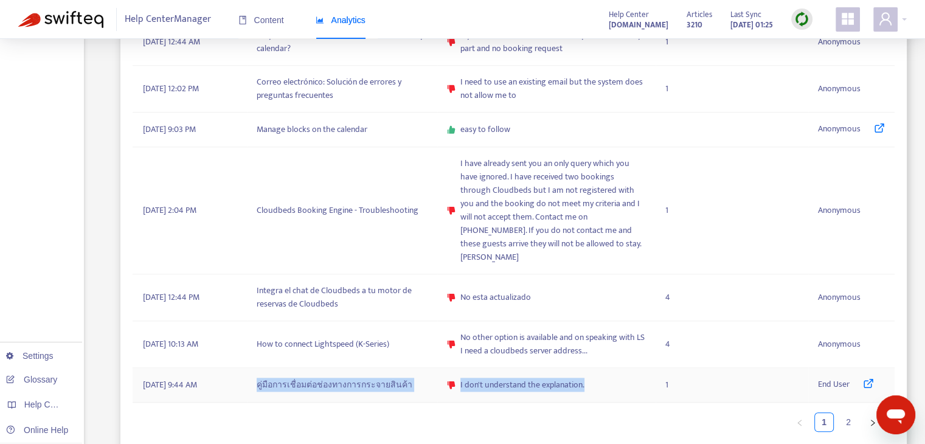
drag, startPoint x: 586, startPoint y: 366, endPoint x: 401, endPoint y: 368, distance: 184.3
click at [253, 368] on tr "August 13, 2025 9:44 AM คู่มือการเชื่อมต่อช่องทางการกระจายสินค้า I don't unders…" at bounding box center [514, 385] width 762 height 35
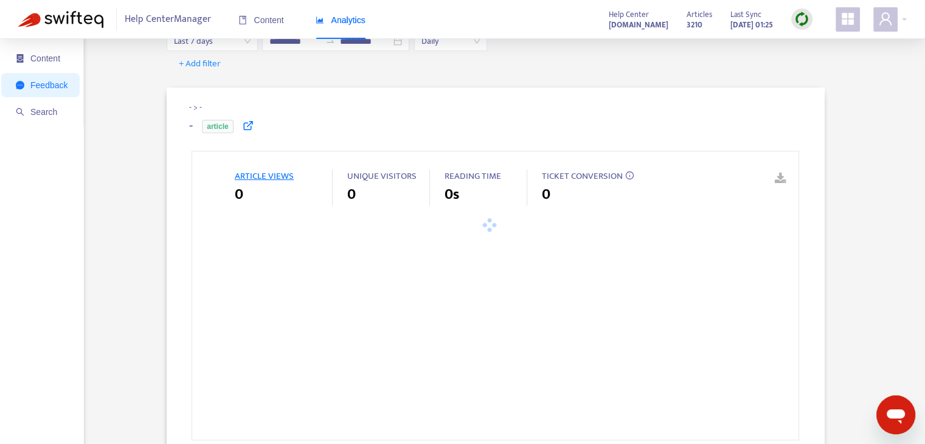
type input "**********"
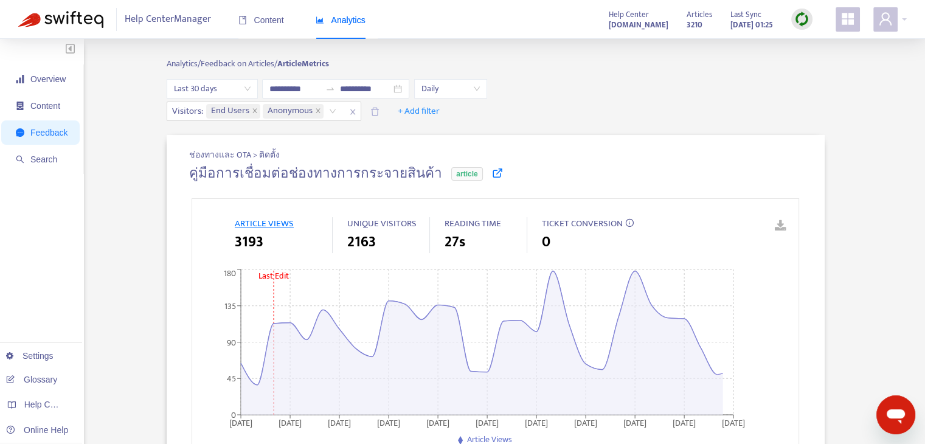
drag, startPoint x: 439, startPoint y: 246, endPoint x: 431, endPoint y: 246, distance: 7.9
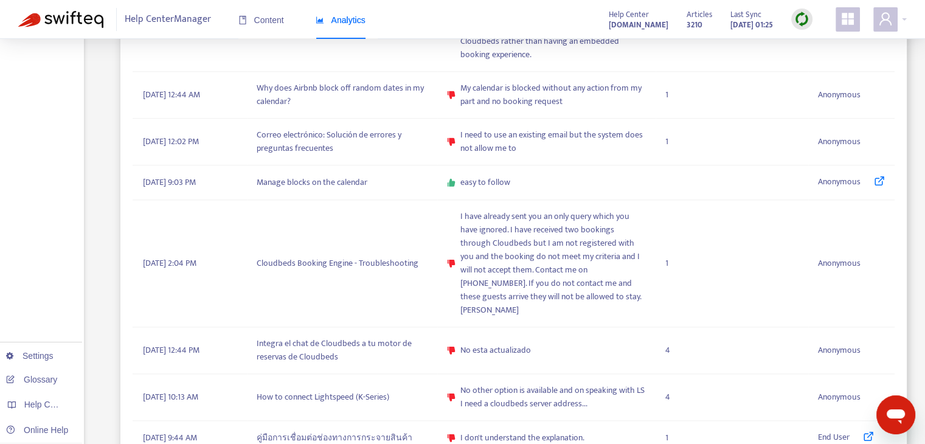
scroll to position [1273, 0]
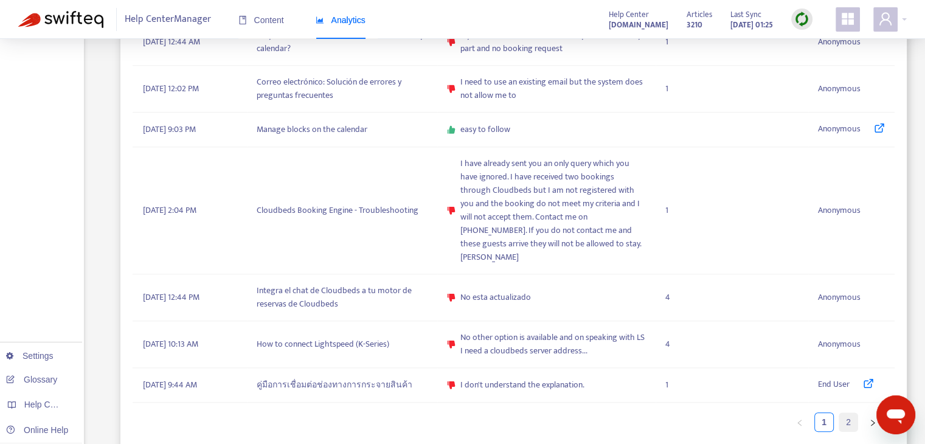
drag, startPoint x: 846, startPoint y: 403, endPoint x: 841, endPoint y: 398, distance: 6.5
click at [846, 413] on link "2" at bounding box center [848, 422] width 18 height 18
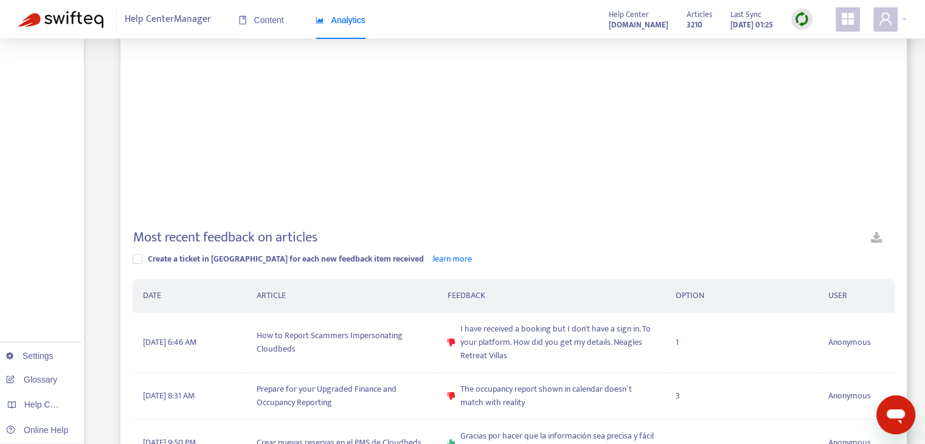
scroll to position [345, 0]
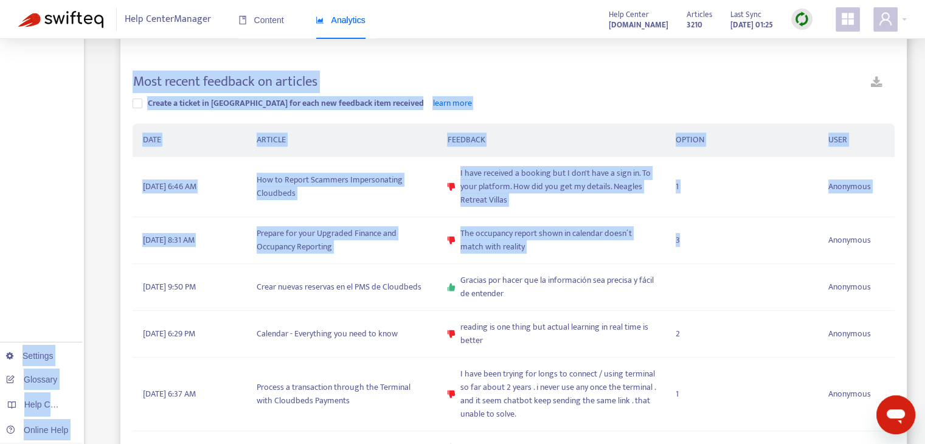
drag, startPoint x: 684, startPoint y: 235, endPoint x: 19, endPoint y: 192, distance: 666.1
click at [19, 192] on div "**********" at bounding box center [462, 231] width 889 height 1038
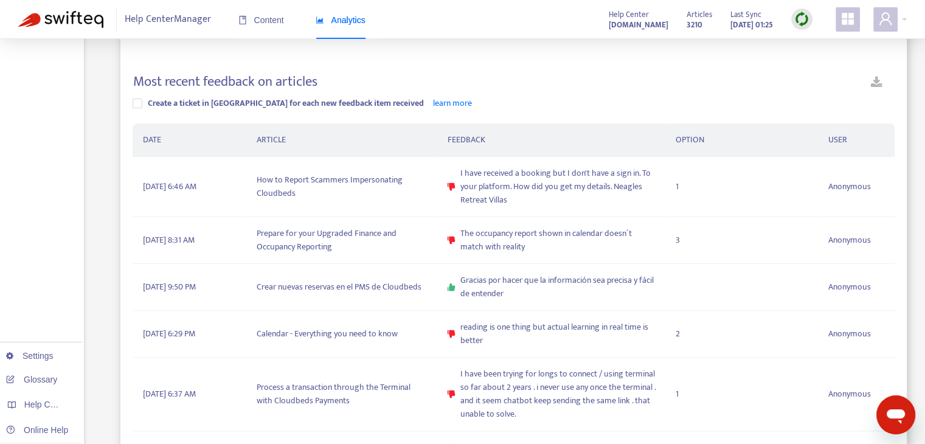
click at [19, 192] on div "Overview Content Feedback Search Settings Glossary Help Centers Online Help" at bounding box center [42, 221] width 84 height 1056
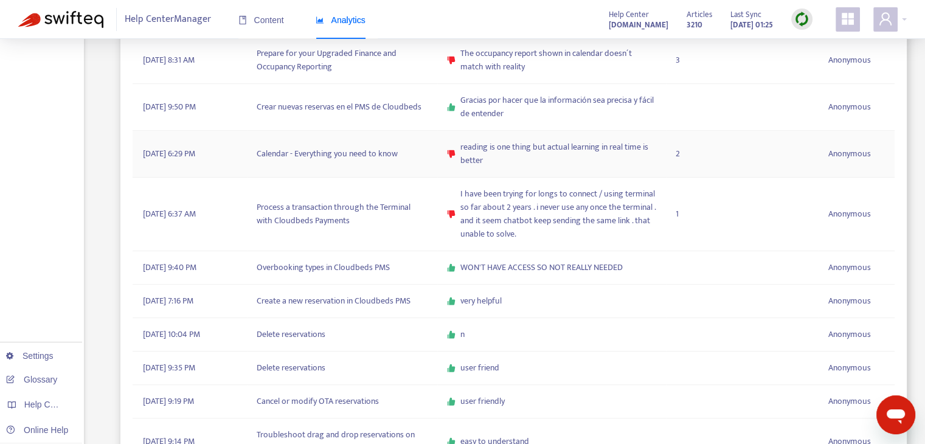
scroll to position [650, 0]
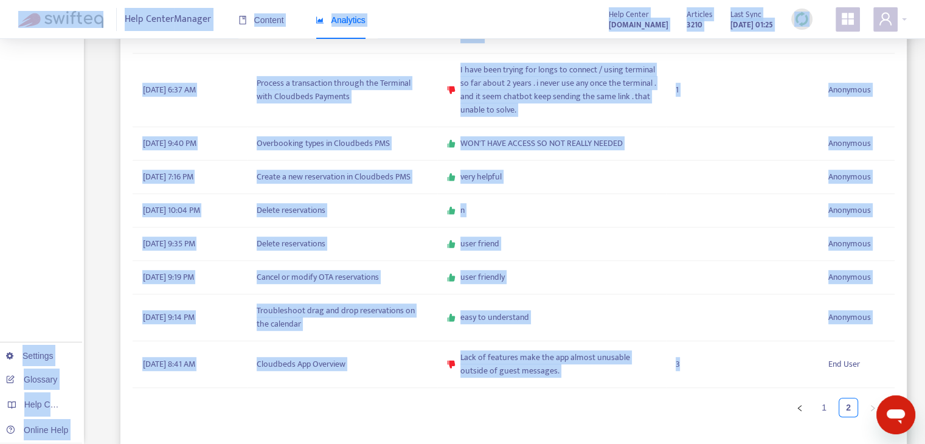
drag, startPoint x: 682, startPoint y: 366, endPoint x: 440, endPoint y: 421, distance: 248.4
click at [440, 421] on div "DATE ARTICLE FEEDBACK OPTION USER August 12, 2025 6:46 AM How to Report Scammer…" at bounding box center [514, 123] width 762 height 608
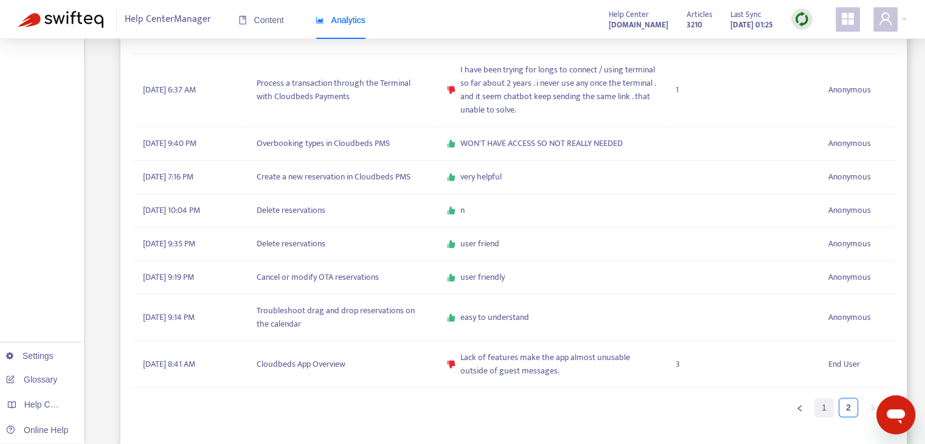
drag, startPoint x: 820, startPoint y: 409, endPoint x: 19, endPoint y: 24, distance: 888.7
click at [820, 409] on link "1" at bounding box center [824, 407] width 18 height 18
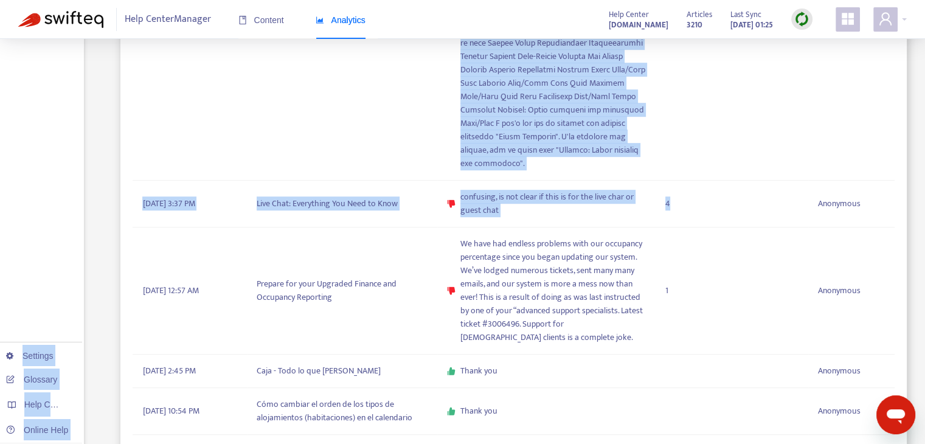
drag, startPoint x: 671, startPoint y: 204, endPoint x: 0, endPoint y: 209, distance: 671.5
click at [18, 209] on div "**********" at bounding box center [462, 246] width 889 height 1676
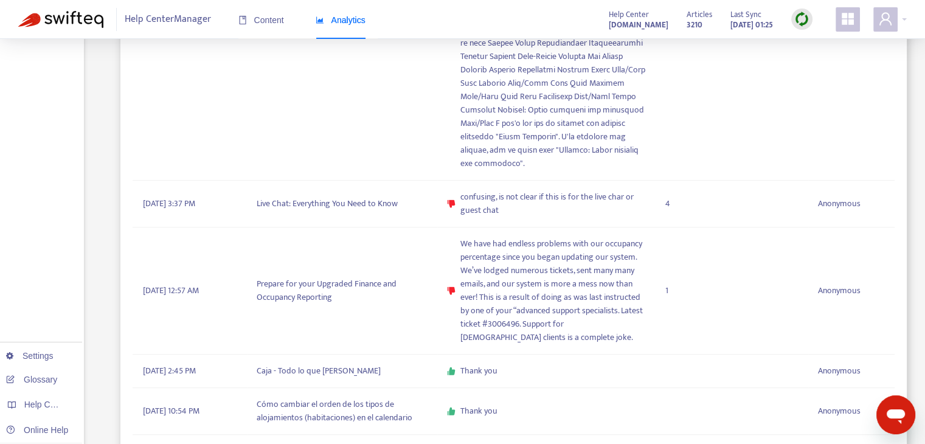
click at [0, 209] on div "Overview Content Feedback Search Settings Glossary Help Centers Online Help" at bounding box center [42, 236] width 84 height 1694
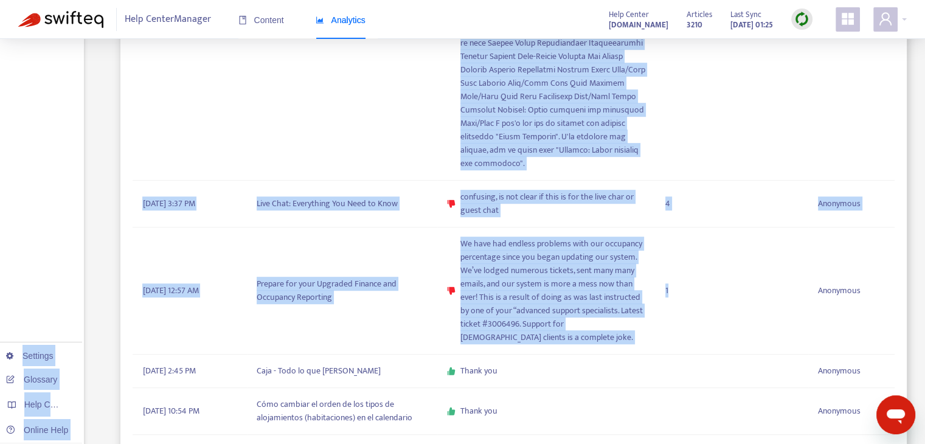
drag, startPoint x: 660, startPoint y: 291, endPoint x: 54, endPoint y: 273, distance: 606.0
click at [54, 273] on div "**********" at bounding box center [462, 246] width 889 height 1676
click at [54, 273] on div "Overview Content Feedback Search Settings Glossary Help Centers Online Help" at bounding box center [42, 236] width 84 height 1694
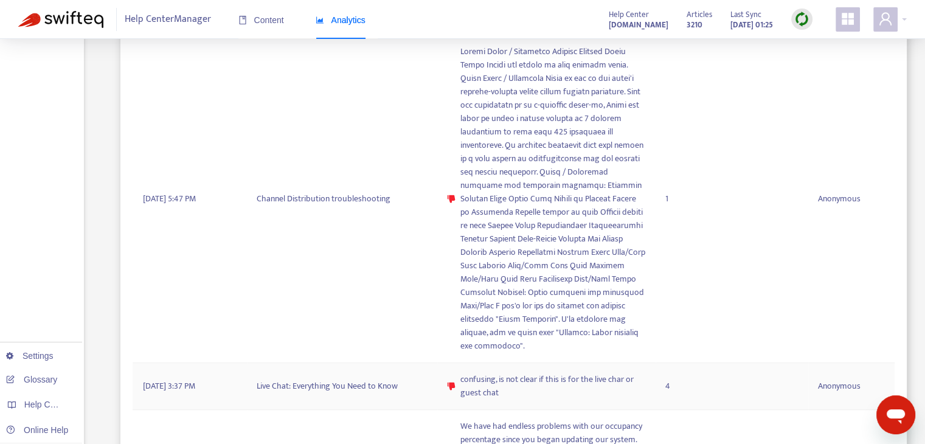
scroll to position [467, 0]
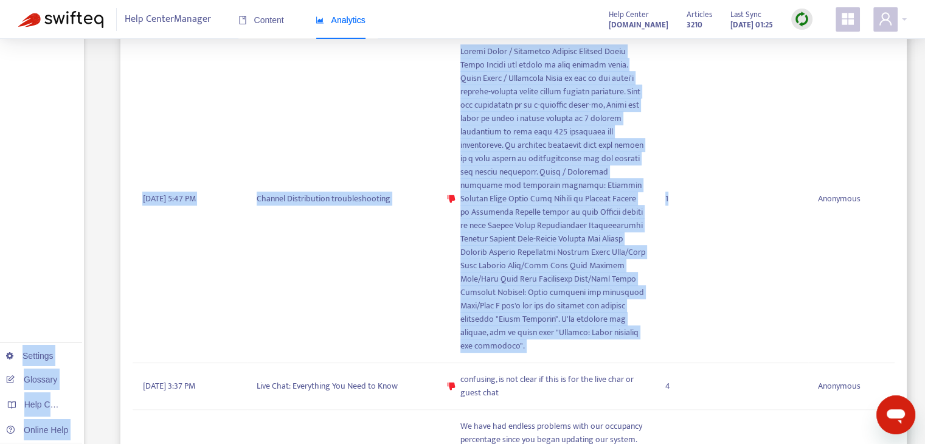
drag, startPoint x: 675, startPoint y: 198, endPoint x: 66, endPoint y: 204, distance: 609.4
click at [66, 204] on div "**********" at bounding box center [462, 428] width 889 height 1676
click at [68, 204] on div "Overview Content Feedback Search Settings Glossary Help Centers Online Help" at bounding box center [42, 419] width 84 height 1694
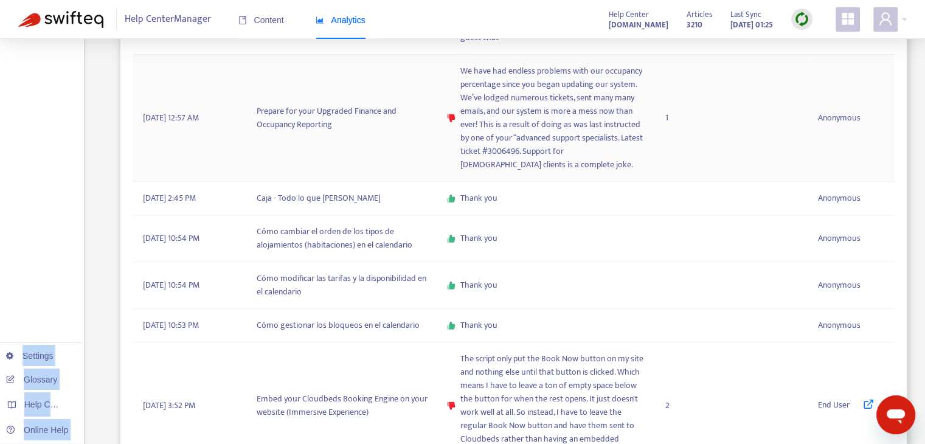
scroll to position [954, 0]
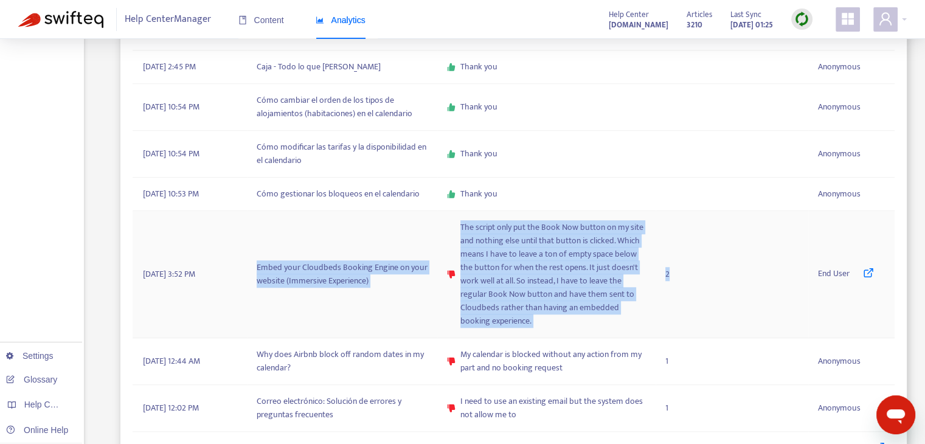
drag, startPoint x: 671, startPoint y: 271, endPoint x: 255, endPoint y: 266, distance: 415.4
click at [255, 266] on tr "August 18, 2025 3:52 PM Embed your Cloudbeds Booking Engine on your website (Im…" at bounding box center [514, 274] width 762 height 127
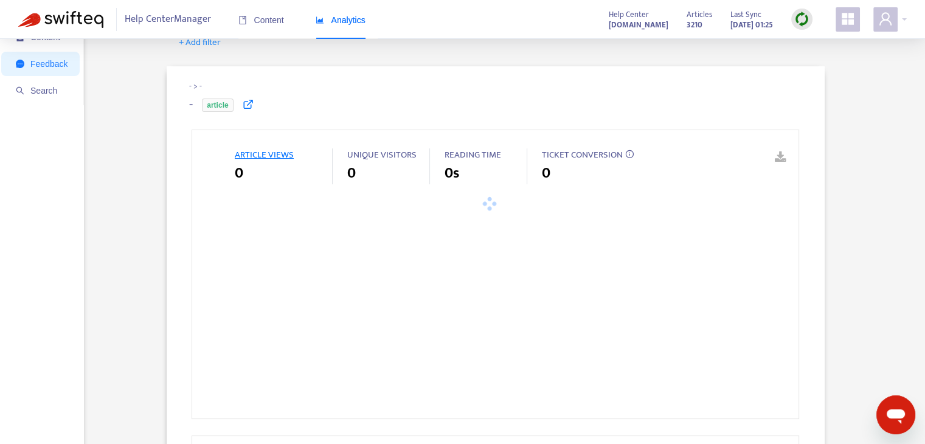
scroll to position [20, 0]
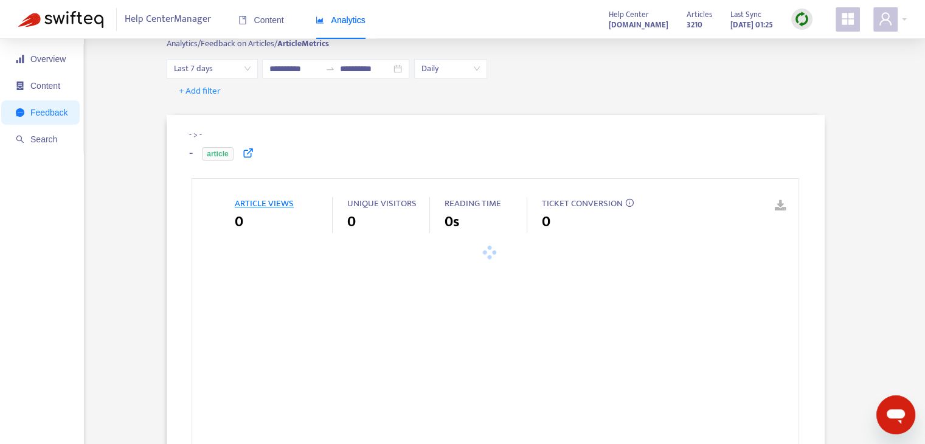
type input "**********"
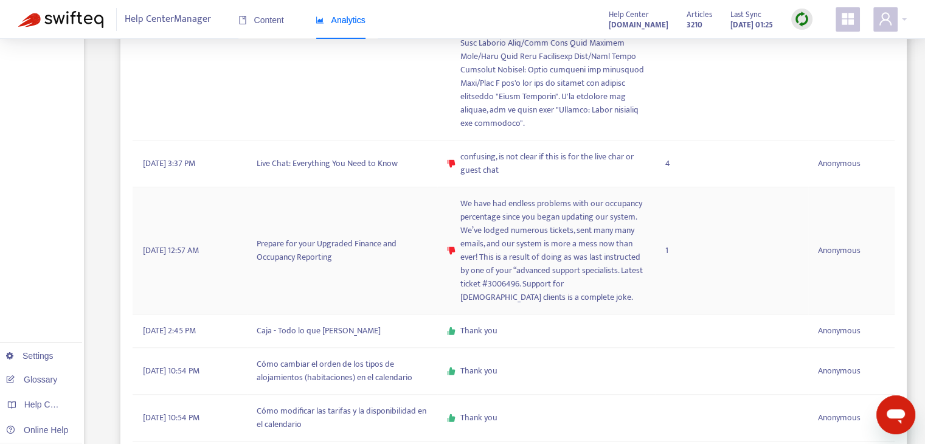
scroll to position [933, 0]
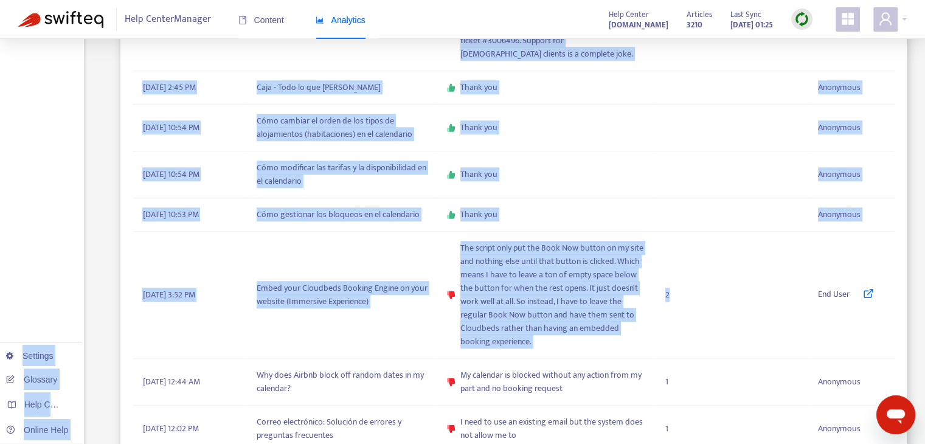
drag, startPoint x: 591, startPoint y: 292, endPoint x: 0, endPoint y: 251, distance: 592.0
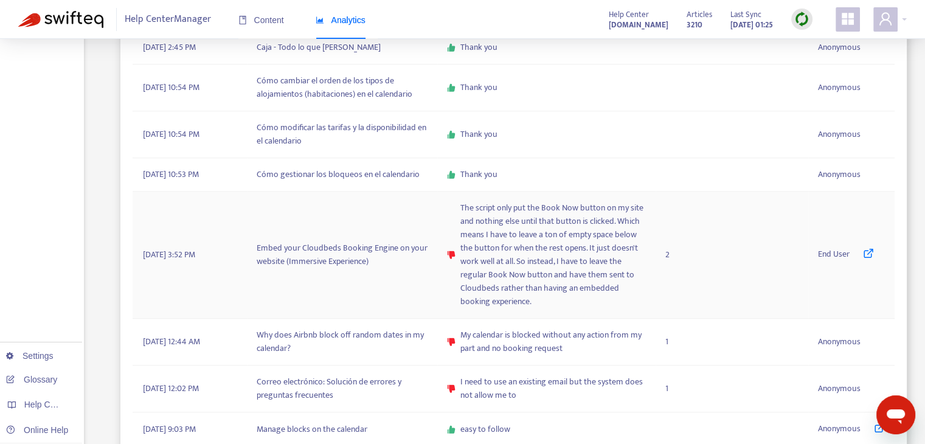
scroll to position [994, 0]
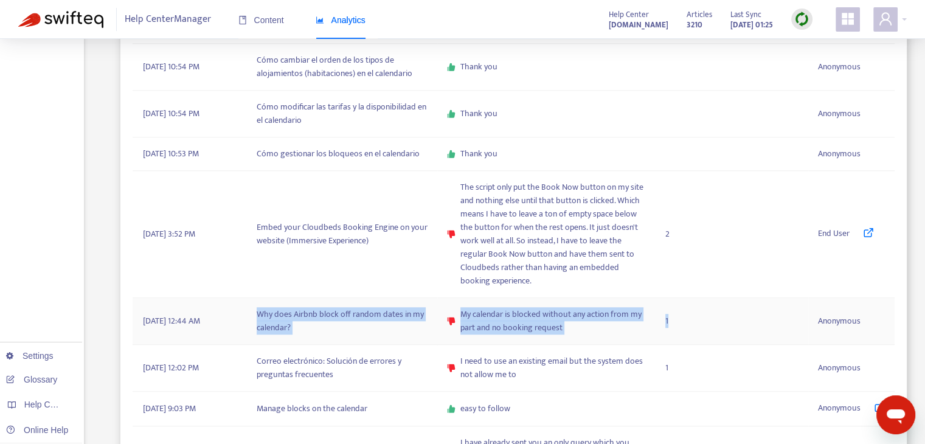
drag, startPoint x: 671, startPoint y: 319, endPoint x: 358, endPoint y: 314, distance: 313.9
click at [256, 316] on tr "August 18, 2025 12:44 AM Why does Airbnb block off random dates in my calendar?…" at bounding box center [514, 321] width 762 height 47
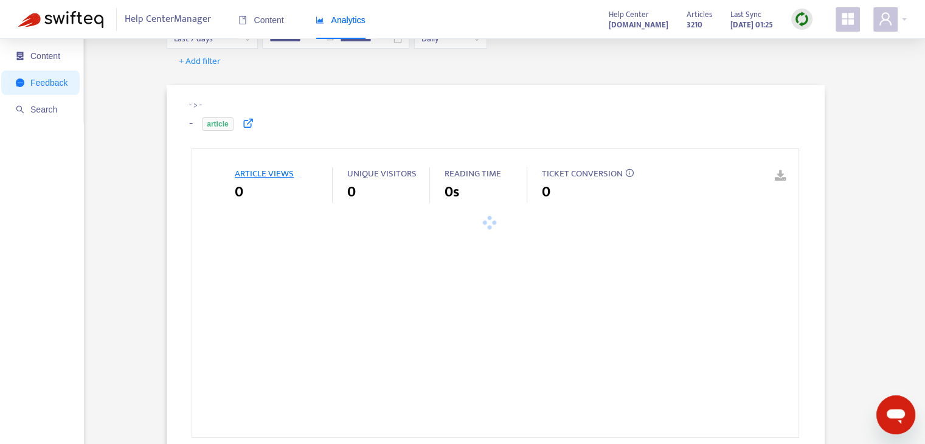
type input "**********"
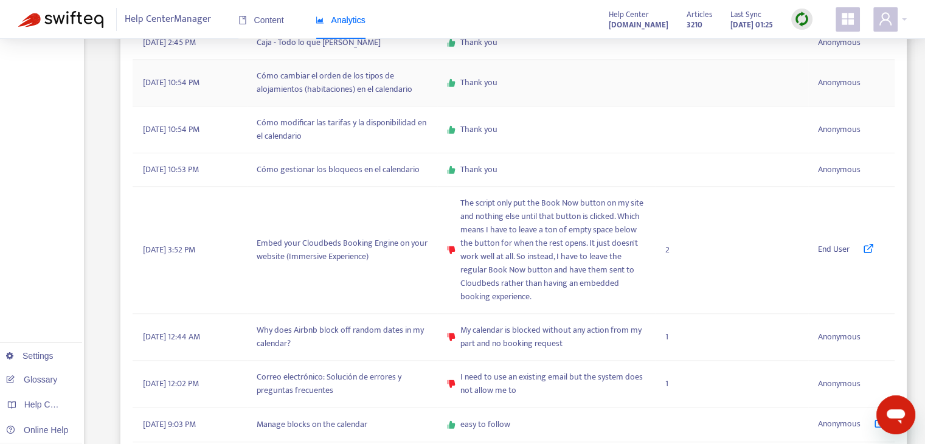
scroll to position [1055, 0]
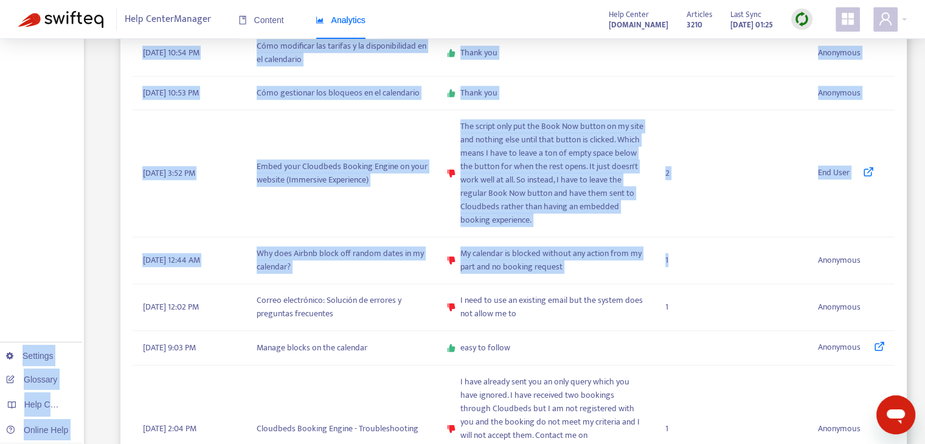
drag, startPoint x: 671, startPoint y: 260, endPoint x: 63, endPoint y: 248, distance: 607.7
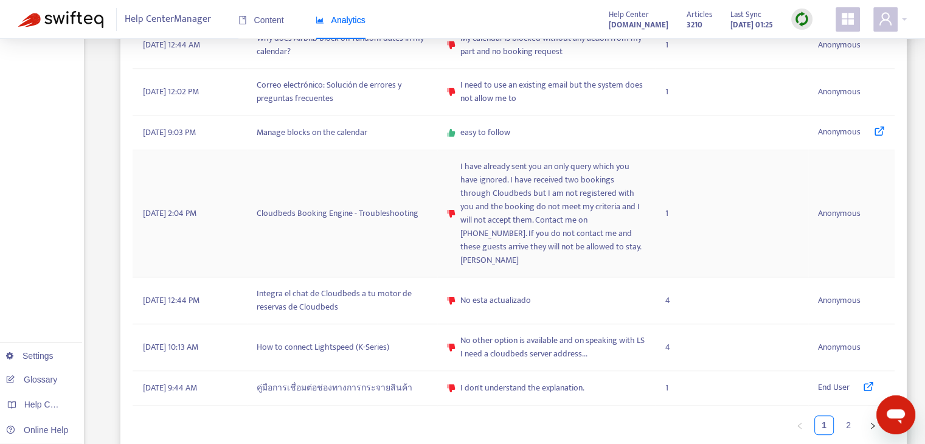
scroll to position [1273, 0]
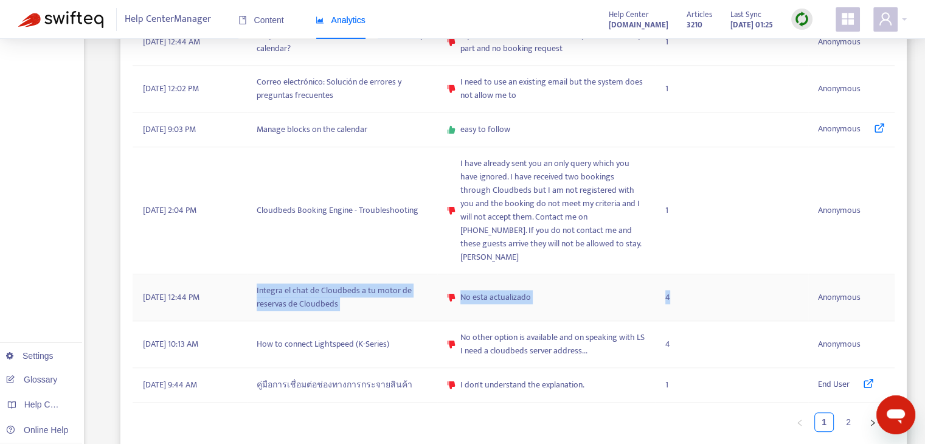
drag, startPoint x: 679, startPoint y: 283, endPoint x: 255, endPoint y: 277, distance: 423.3
click at [255, 277] on tr "August 14, 2025 12:44 PM Integra el chat de Cloudbeds a tu motor de reservas de…" at bounding box center [514, 297] width 762 height 47
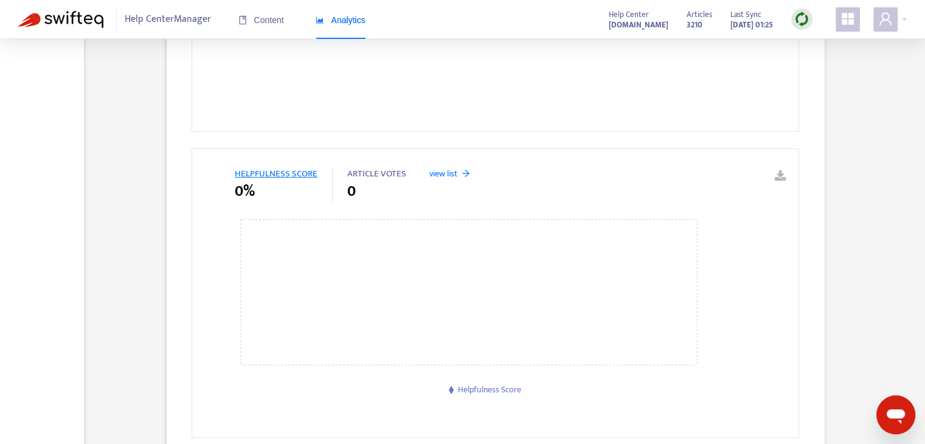
scroll to position [83, 0]
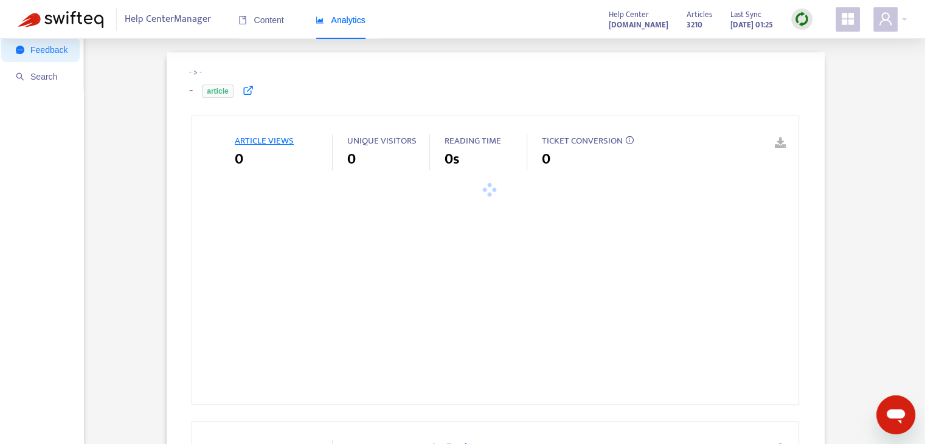
type input "**********"
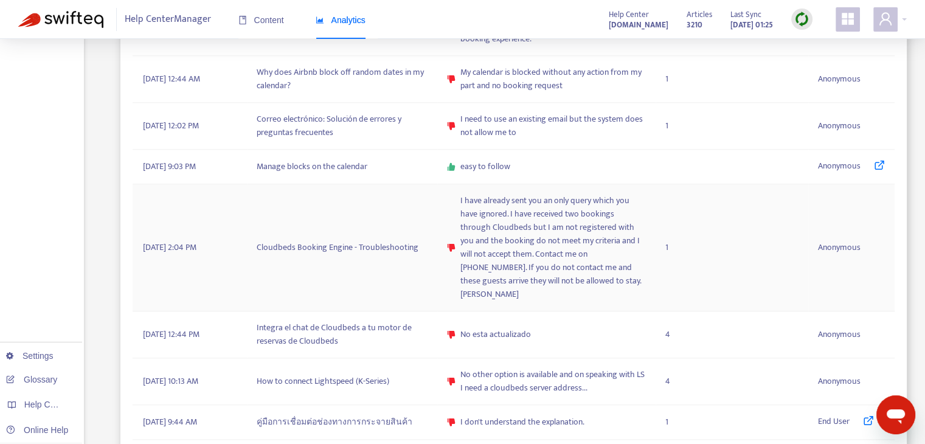
scroll to position [1273, 0]
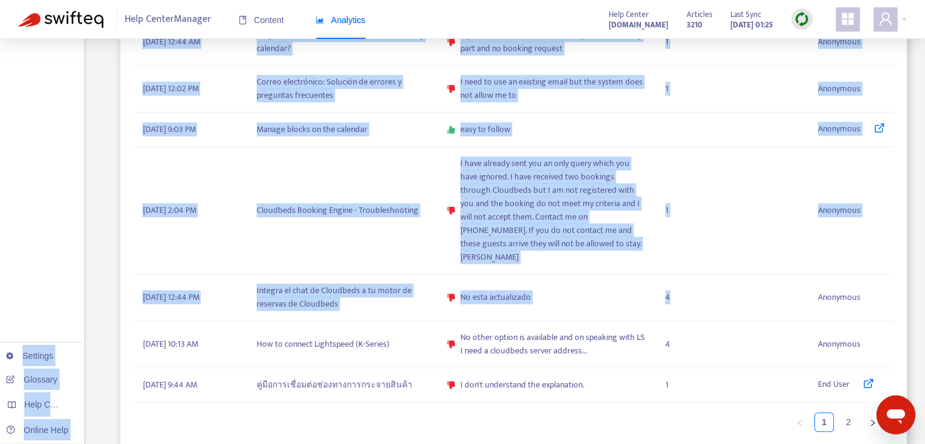
drag, startPoint x: 678, startPoint y: 279, endPoint x: 61, endPoint y: 265, distance: 616.8
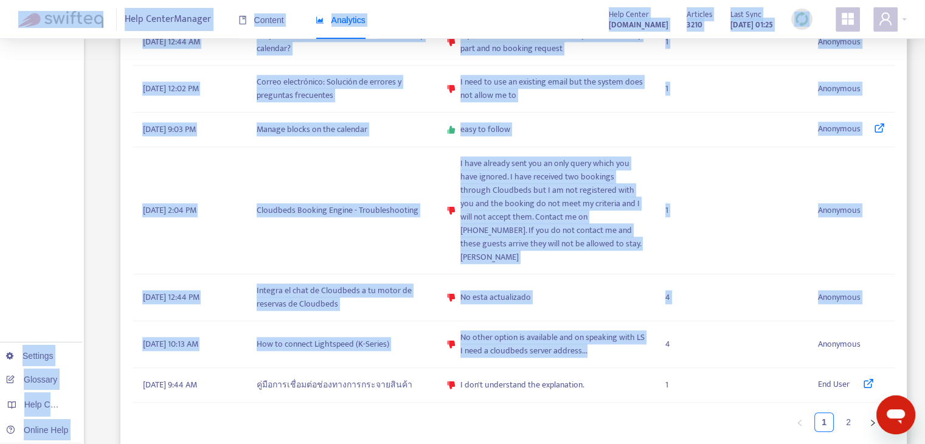
drag, startPoint x: 592, startPoint y: 334, endPoint x: 347, endPoint y: 417, distance: 258.7
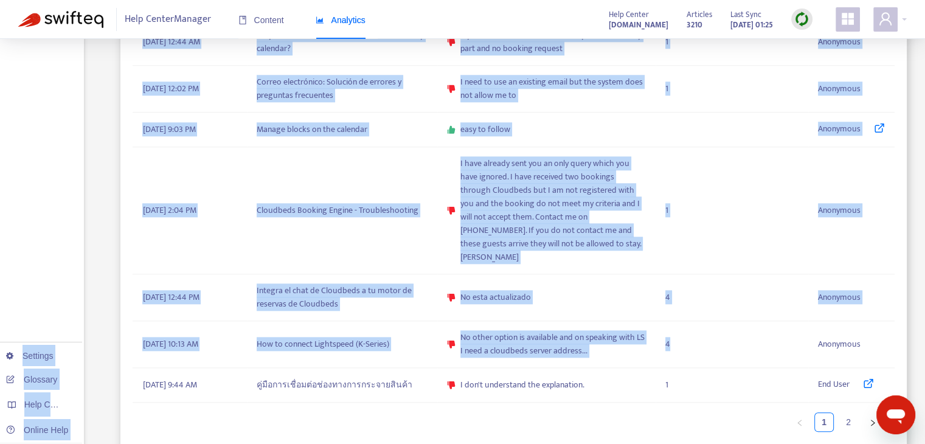
drag, startPoint x: 676, startPoint y: 329, endPoint x: 41, endPoint y: 300, distance: 635.6
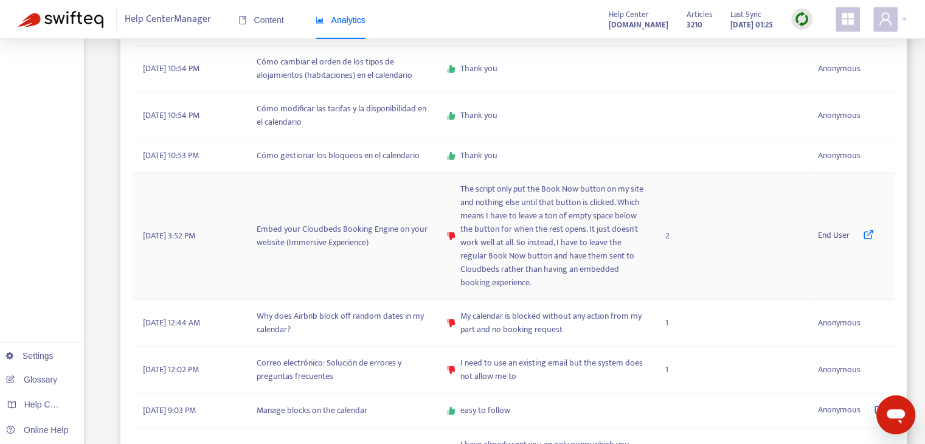
scroll to position [1090, 0]
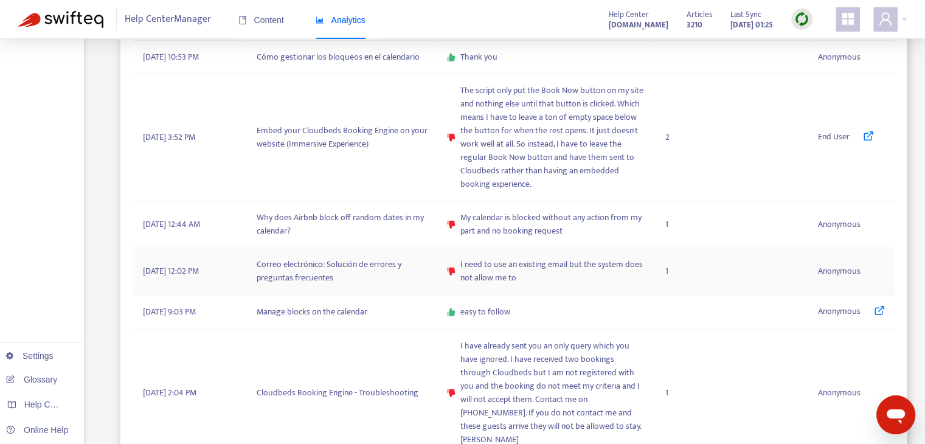
click at [545, 266] on span "I need to use an existing email but the system does not allow me to" at bounding box center [552, 271] width 185 height 27
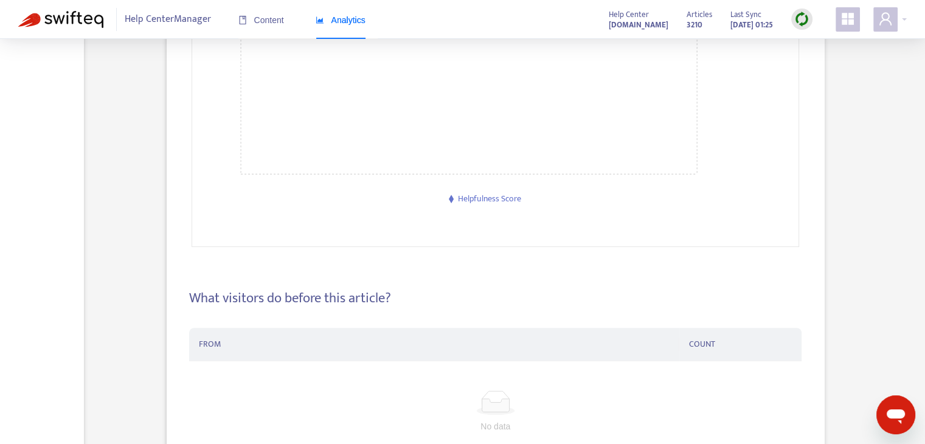
scroll to position [36, 0]
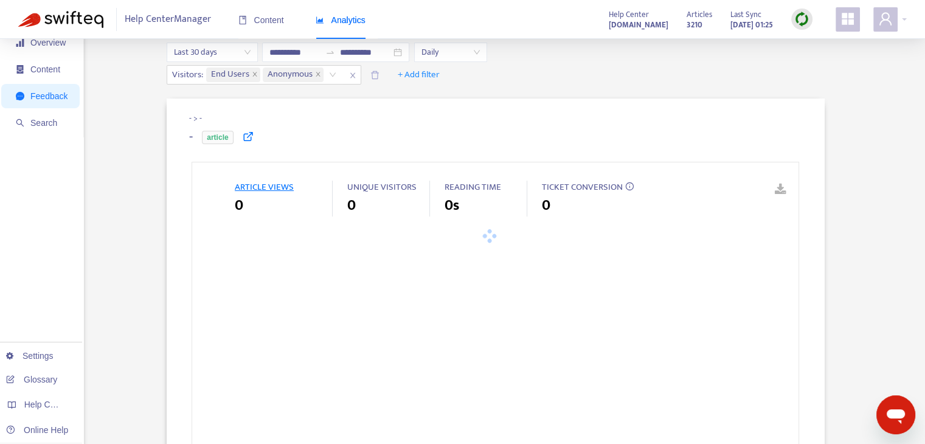
type input "**********"
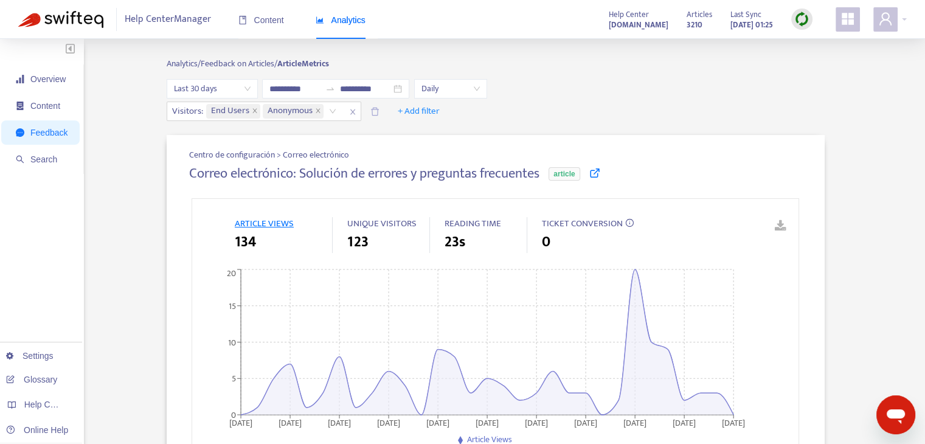
click at [600, 175] on icon at bounding box center [594, 172] width 11 height 11
